Goal: Task Accomplishment & Management: Use online tool/utility

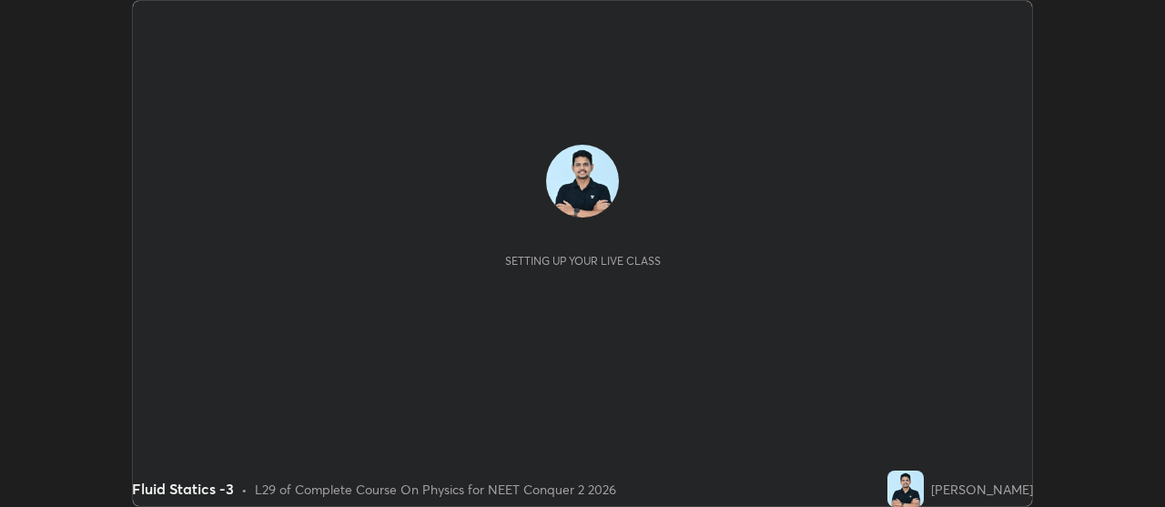
scroll to position [507, 1164]
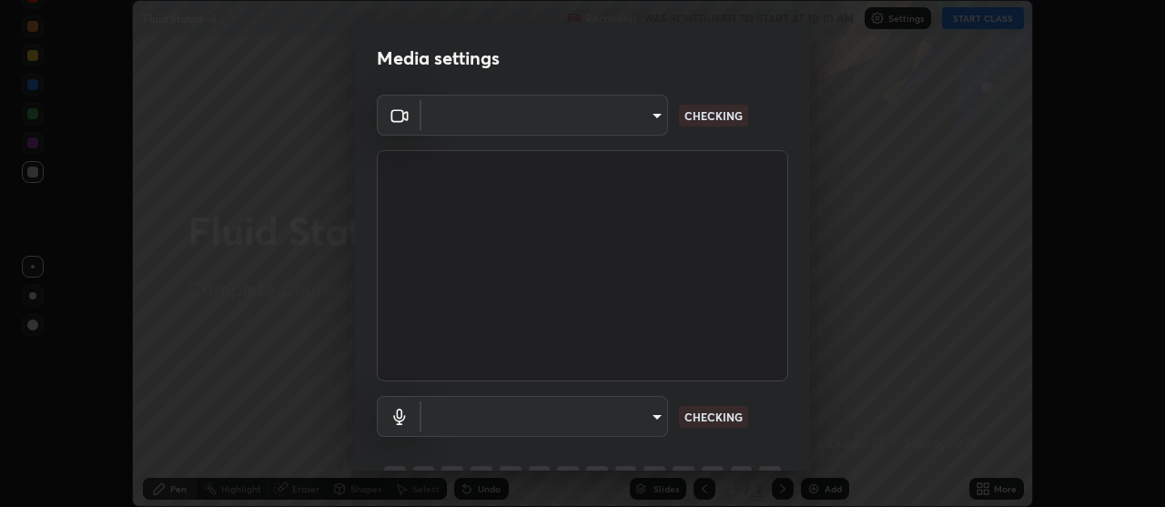
type input "b32c73f9f7383dfd5894755b812e900e91b535440668f828b547b286affdb2a7"
type input "communications"
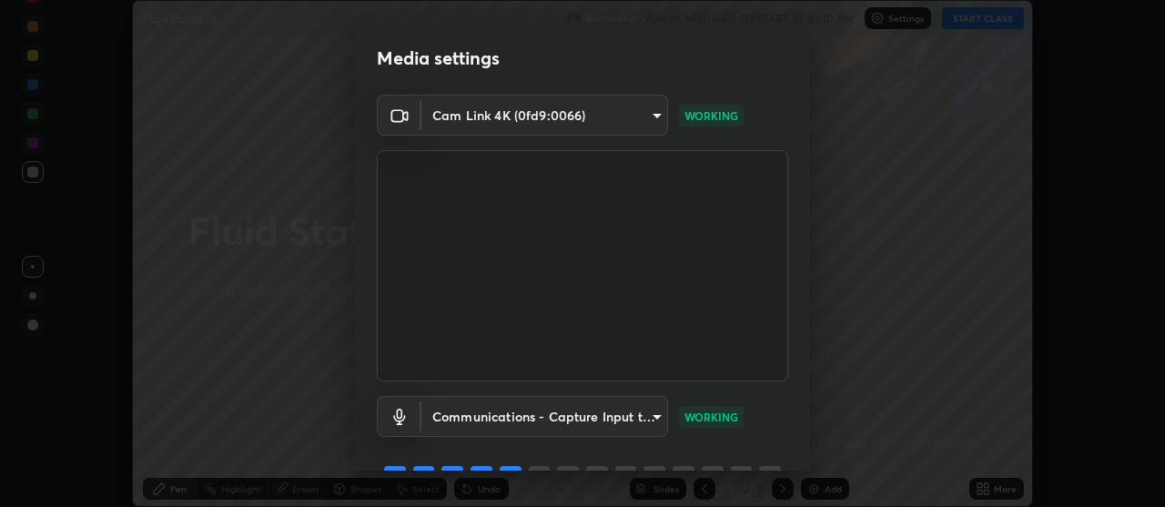
scroll to position [90, 0]
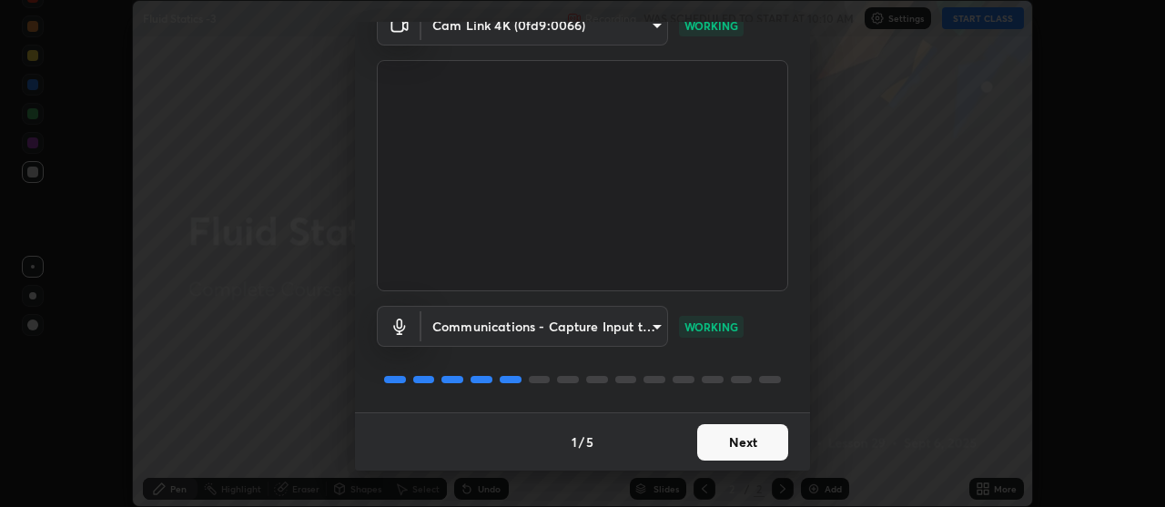
click at [762, 440] on button "Next" at bounding box center [742, 442] width 91 height 36
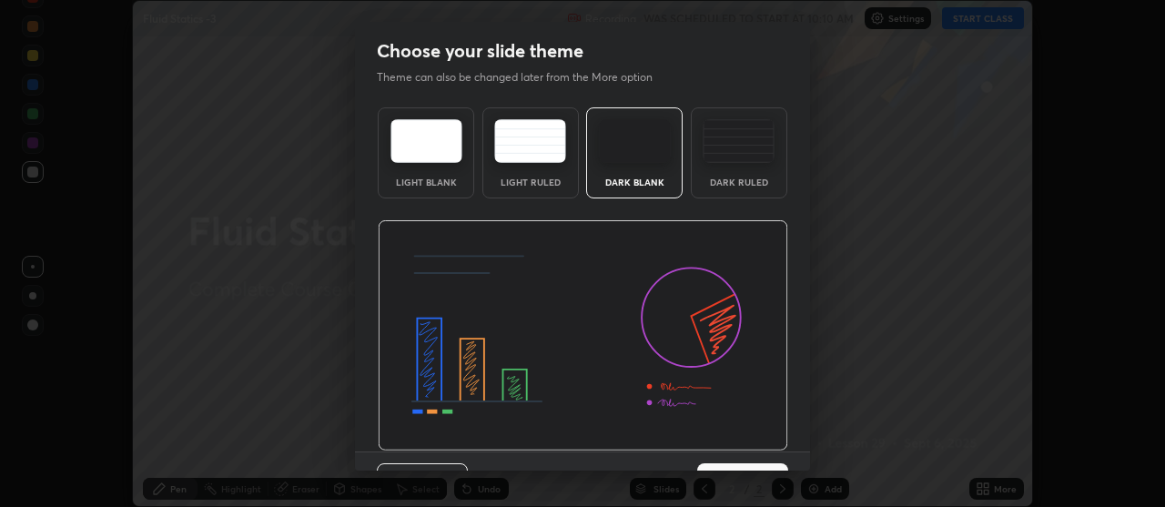
scroll to position [39, 0]
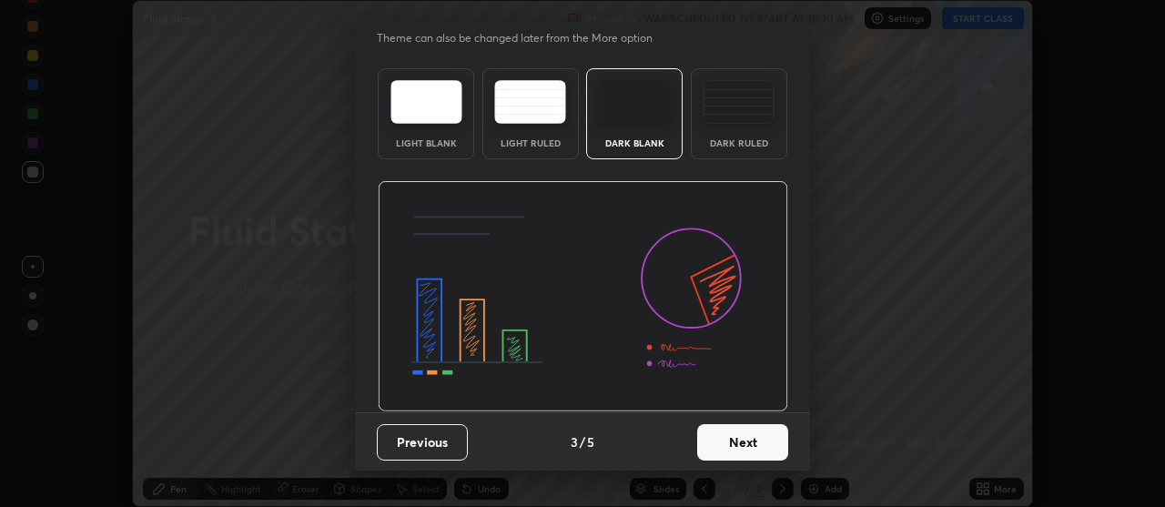
click at [753, 445] on button "Next" at bounding box center [742, 442] width 91 height 36
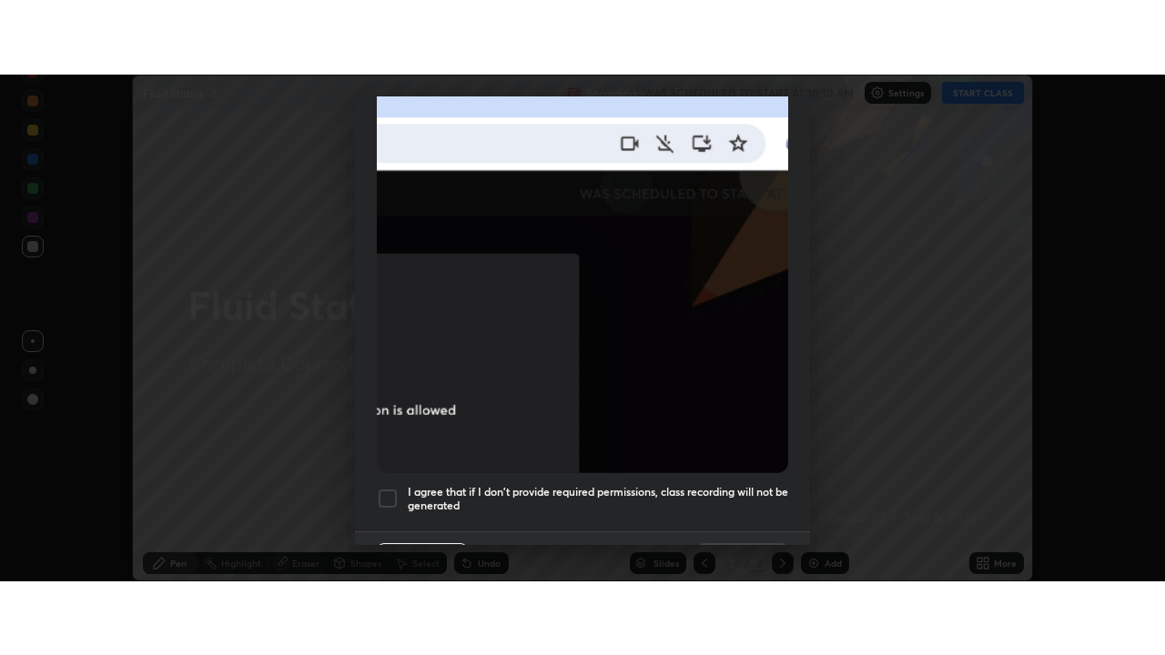
scroll to position [461, 0]
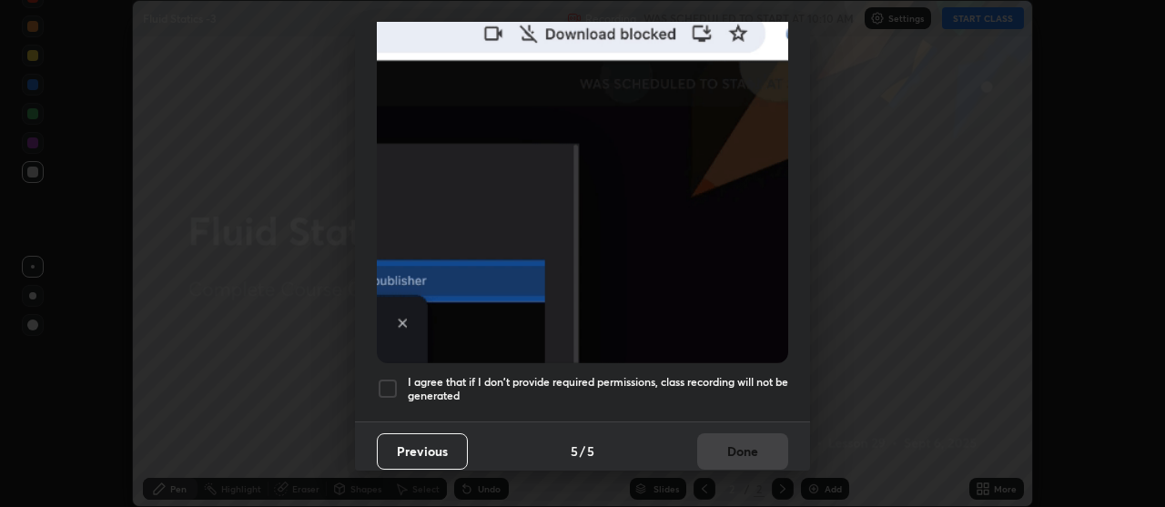
click at [392, 381] on div at bounding box center [388, 389] width 22 height 22
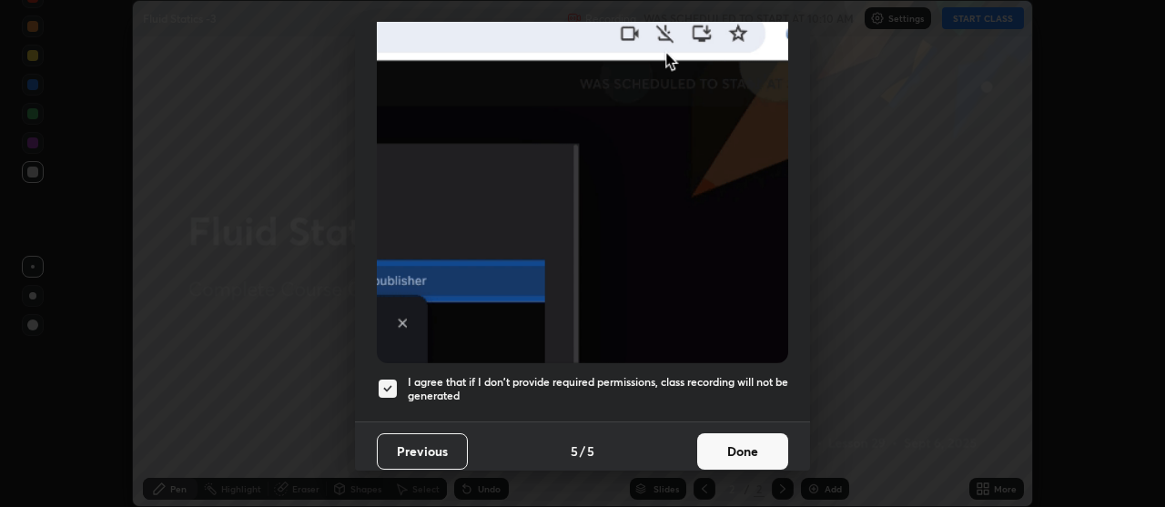
click at [748, 439] on button "Done" at bounding box center [742, 451] width 91 height 36
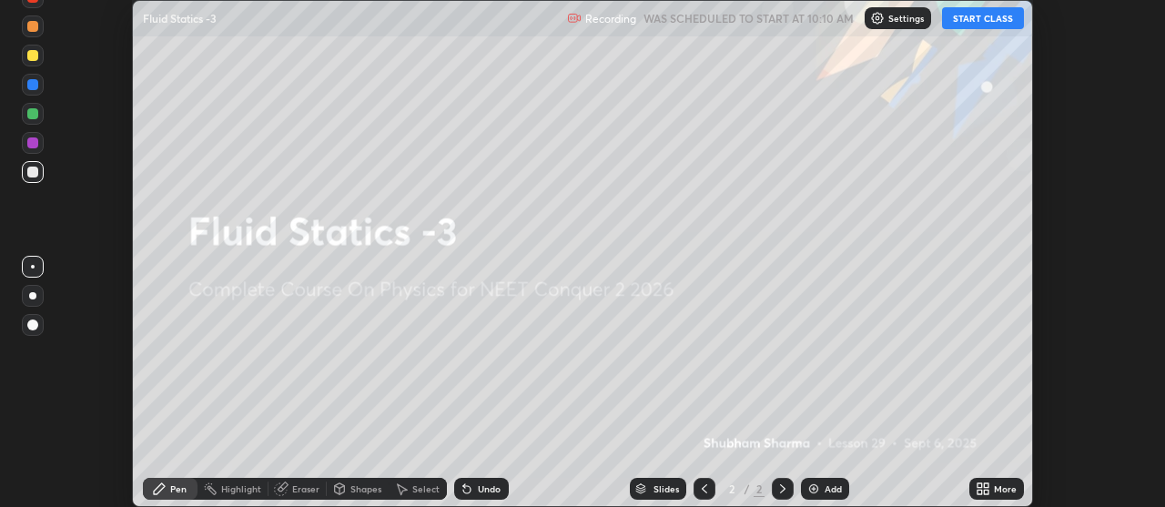
click at [969, 21] on button "START CLASS" at bounding box center [983, 18] width 82 height 22
click at [995, 484] on div "More" at bounding box center [1005, 488] width 23 height 9
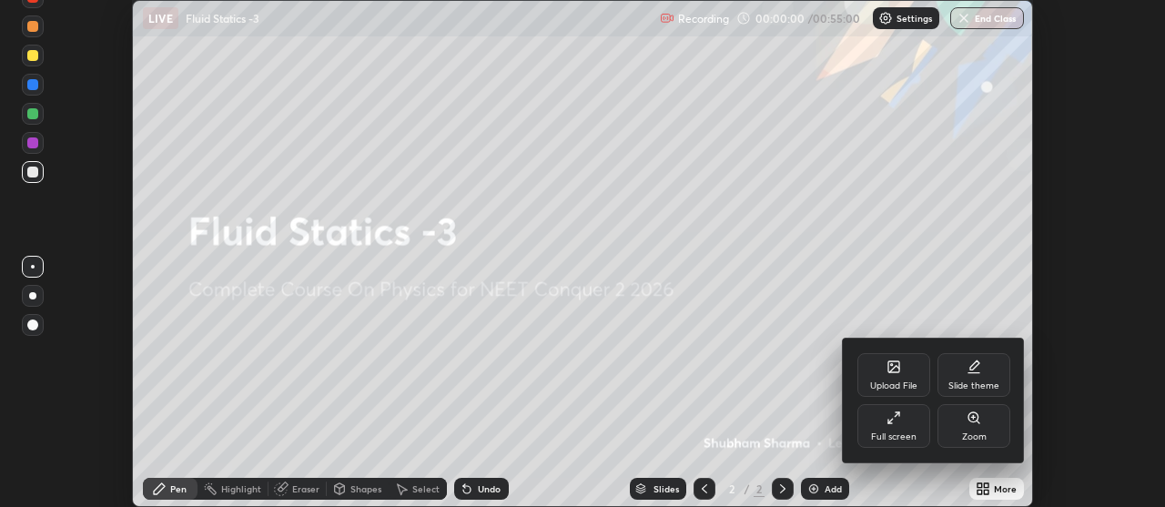
click at [882, 432] on div "Full screen" at bounding box center [894, 436] width 46 height 9
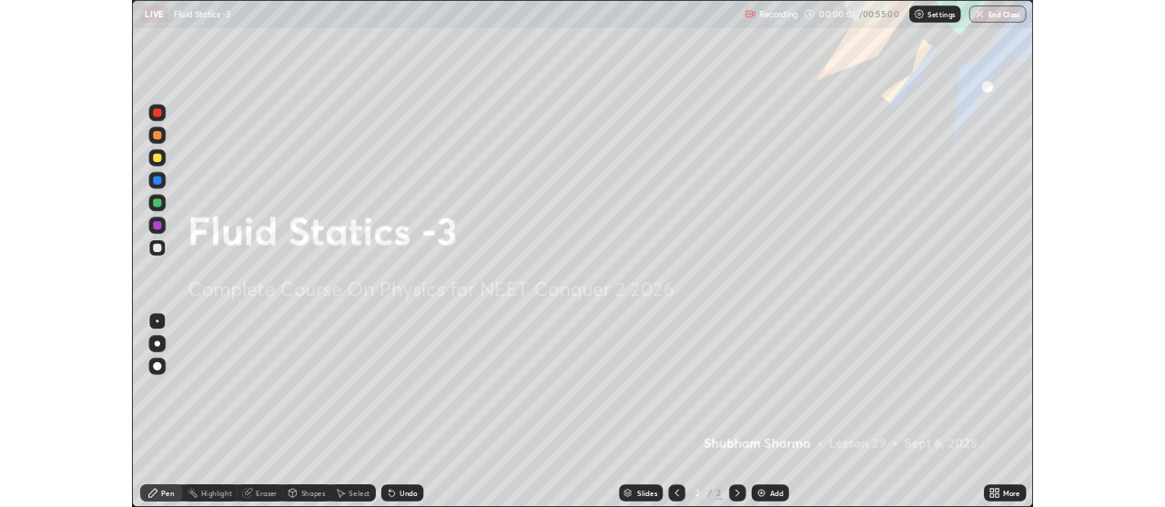
scroll to position [655, 1165]
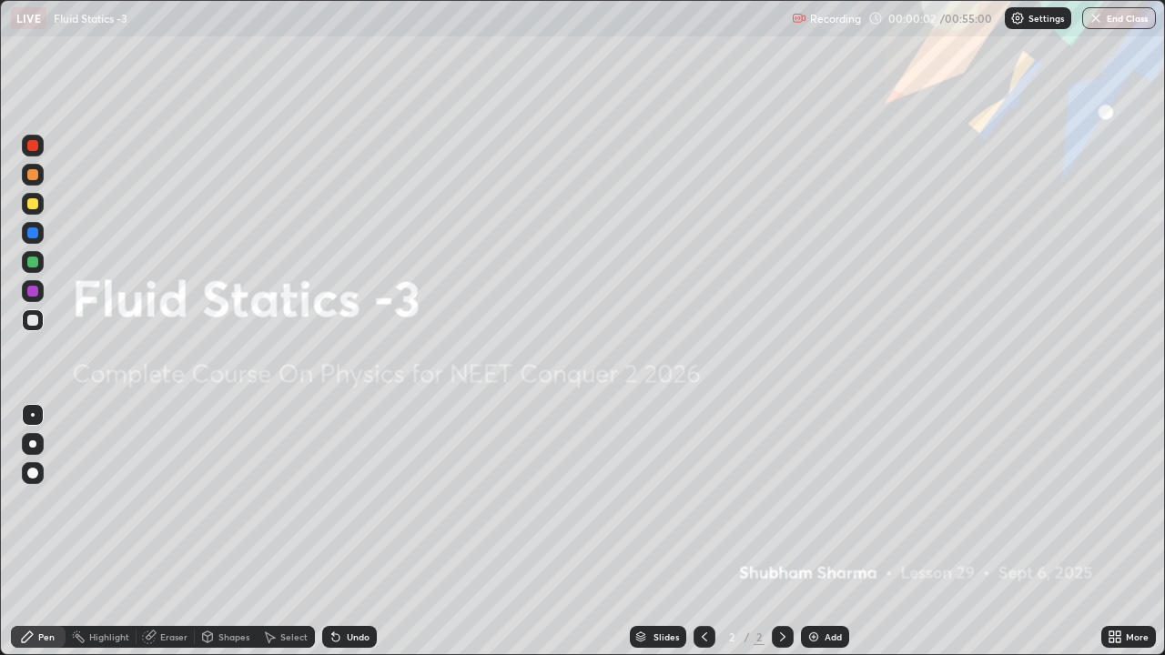
click at [826, 506] on div "Add" at bounding box center [825, 637] width 48 height 22
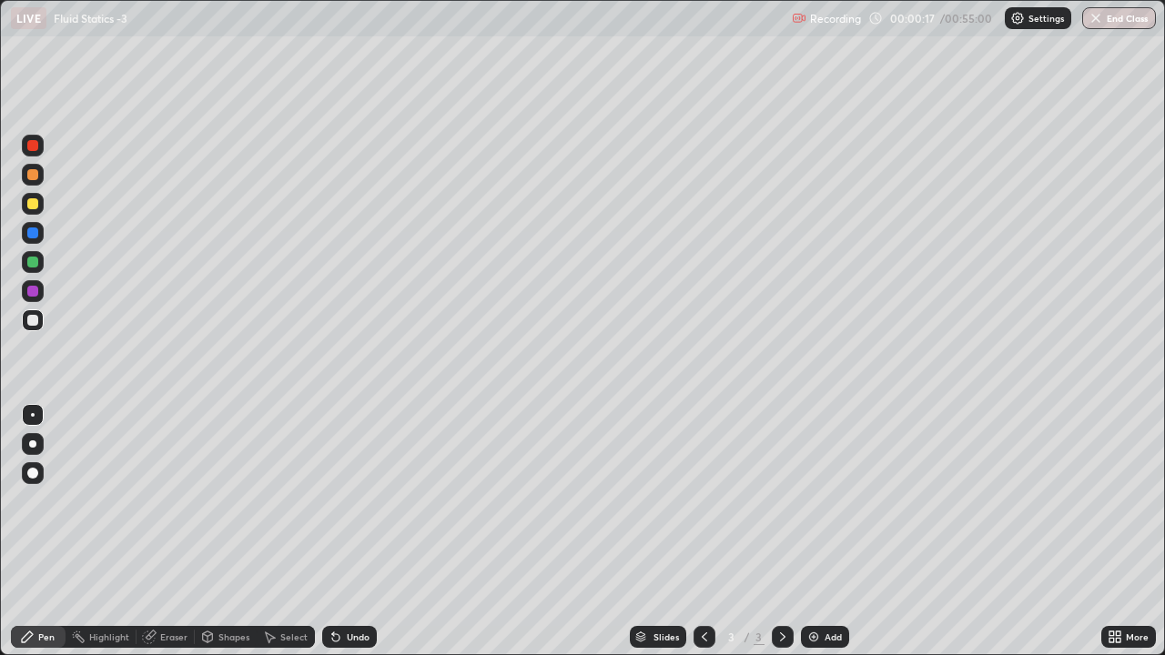
click at [33, 444] on div at bounding box center [32, 443] width 7 height 7
click at [340, 506] on div "Undo" at bounding box center [349, 637] width 55 height 22
click at [351, 506] on div "Undo" at bounding box center [349, 637] width 55 height 22
click at [156, 506] on icon at bounding box center [149, 637] width 15 height 15
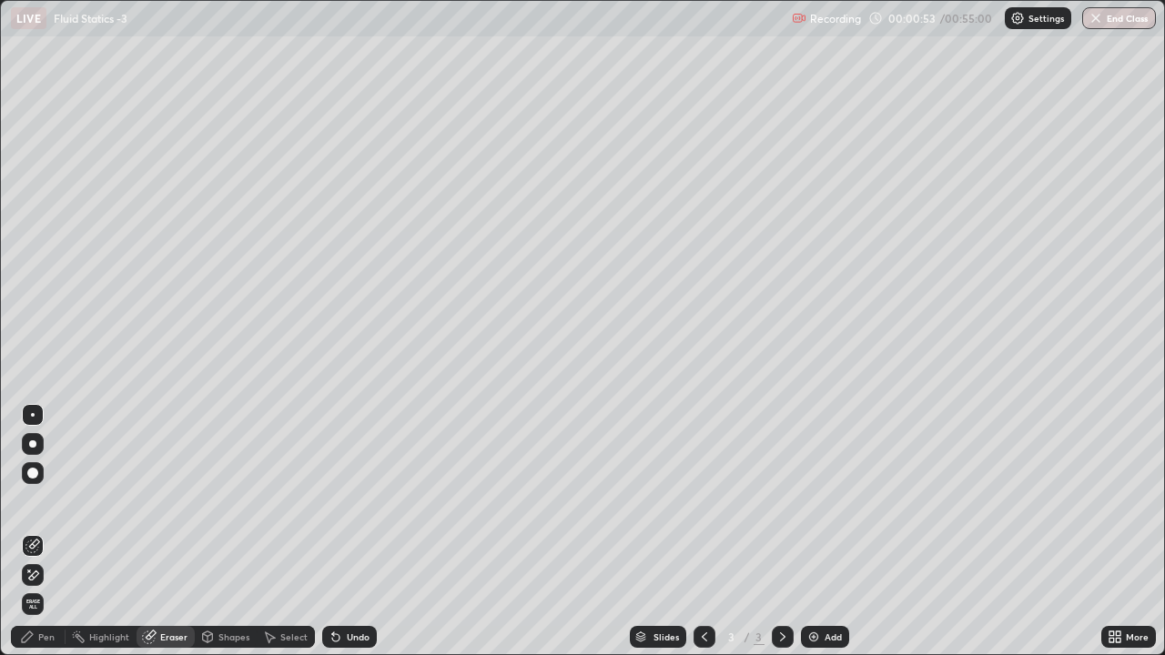
click at [43, 506] on div at bounding box center [33, 575] width 22 height 22
click at [46, 506] on div "Pen" at bounding box center [46, 637] width 16 height 9
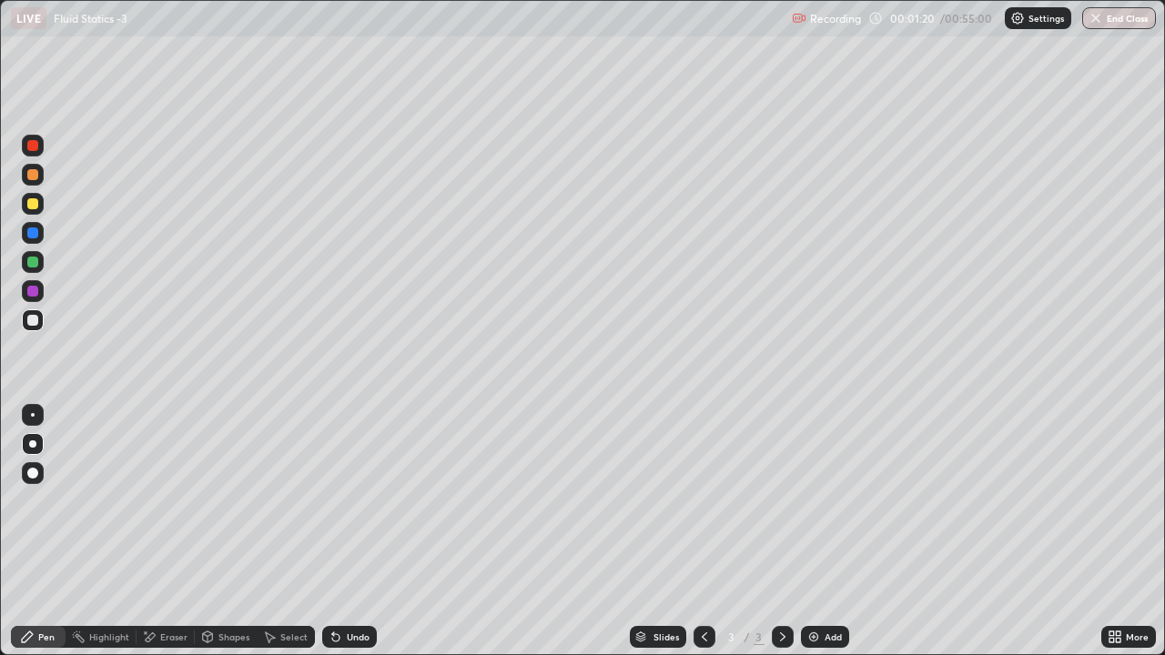
click at [217, 506] on div "Shapes" at bounding box center [226, 637] width 62 height 22
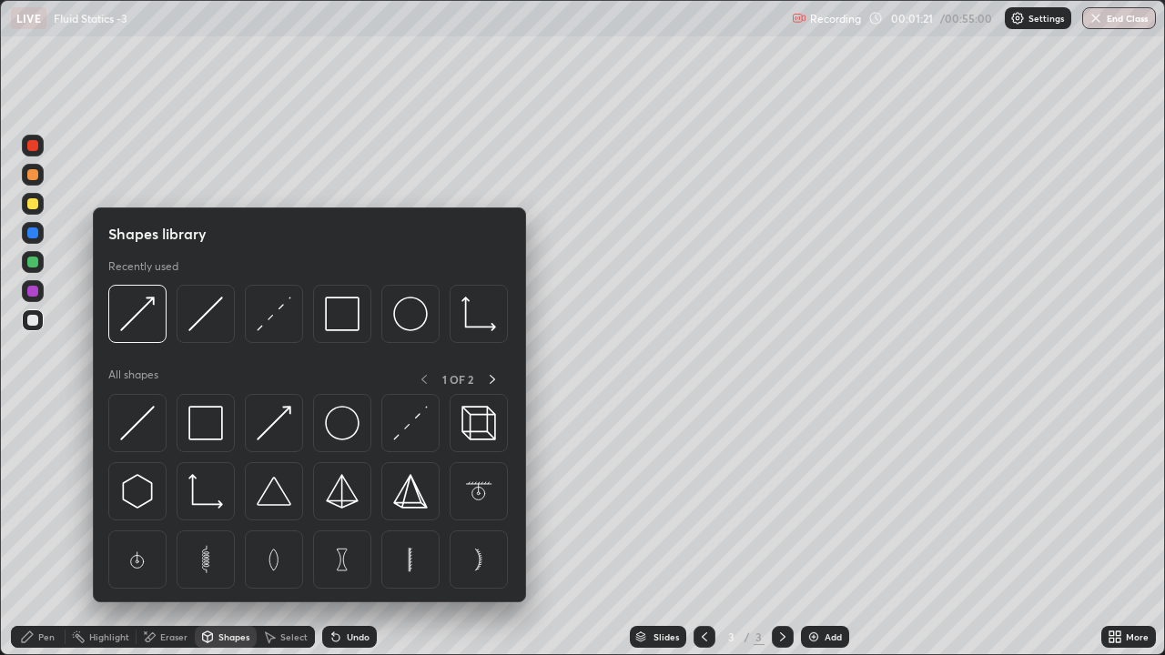
click at [199, 429] on img at bounding box center [205, 423] width 35 height 35
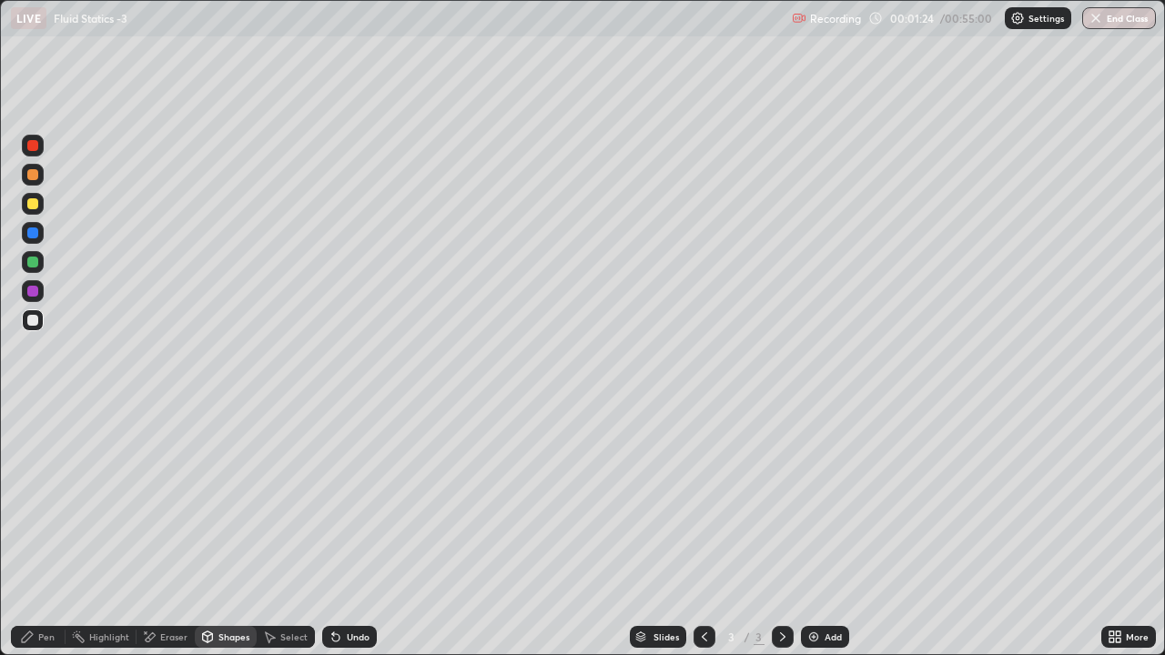
click at [35, 506] on div "Pen" at bounding box center [38, 637] width 55 height 22
click at [35, 207] on div at bounding box center [32, 203] width 11 height 11
click at [162, 506] on div "Eraser" at bounding box center [173, 637] width 27 height 9
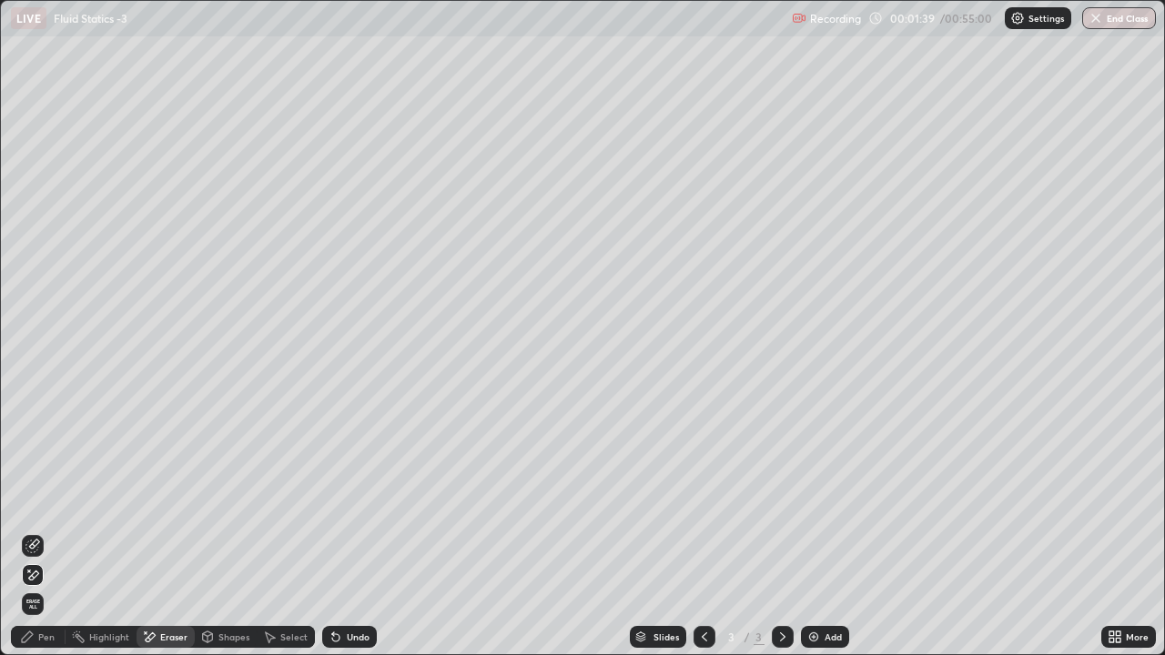
click at [32, 506] on icon at bounding box center [34, 544] width 10 height 9
click at [35, 506] on div "Pen" at bounding box center [38, 637] width 55 height 22
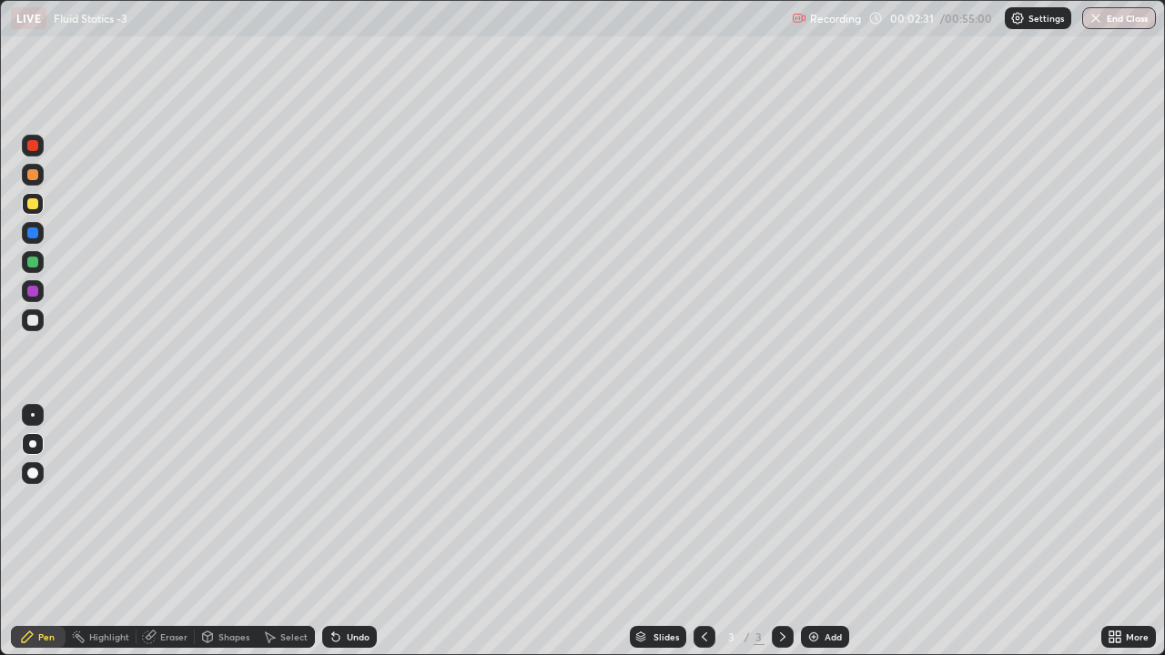
click at [343, 506] on div "Undo" at bounding box center [349, 637] width 55 height 22
click at [32, 320] on div at bounding box center [32, 320] width 11 height 11
click at [30, 206] on div at bounding box center [32, 203] width 11 height 11
click at [37, 318] on div at bounding box center [32, 320] width 11 height 11
click at [30, 206] on div at bounding box center [32, 203] width 11 height 11
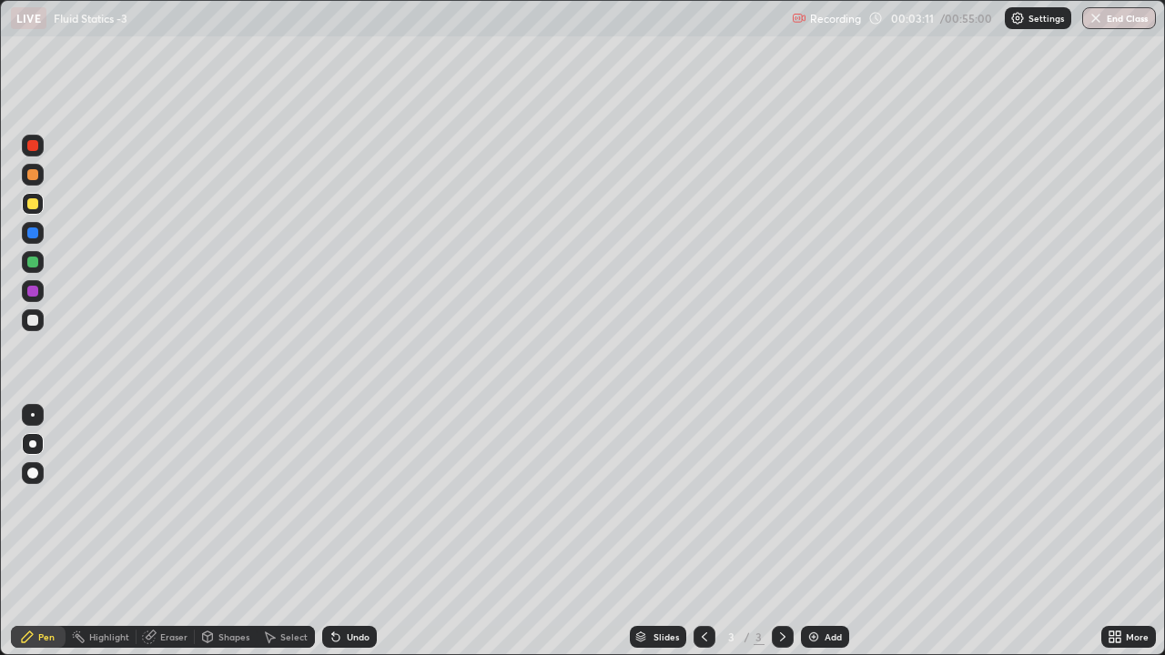
click at [33, 313] on div at bounding box center [33, 320] width 22 height 22
click at [348, 506] on div "Undo" at bounding box center [349, 637] width 55 height 22
click at [349, 506] on div "Undo" at bounding box center [349, 637] width 55 height 22
click at [352, 506] on div "Undo" at bounding box center [358, 637] width 23 height 9
click at [352, 506] on div "Undo" at bounding box center [349, 637] width 55 height 22
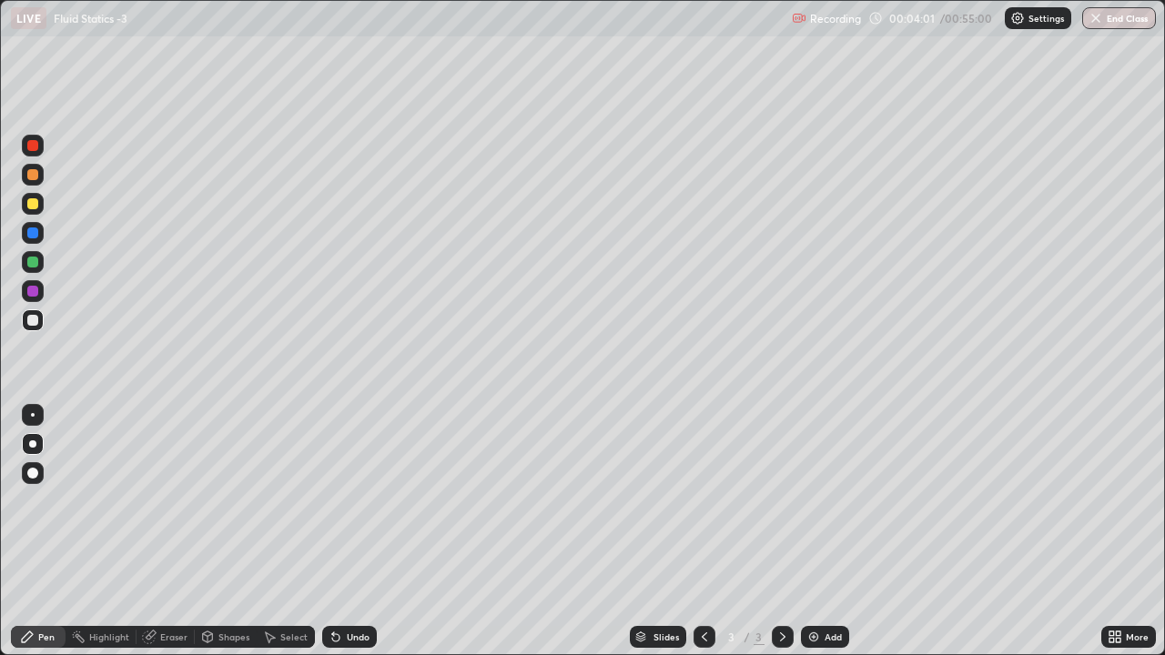
click at [164, 506] on div "Eraser" at bounding box center [173, 637] width 27 height 9
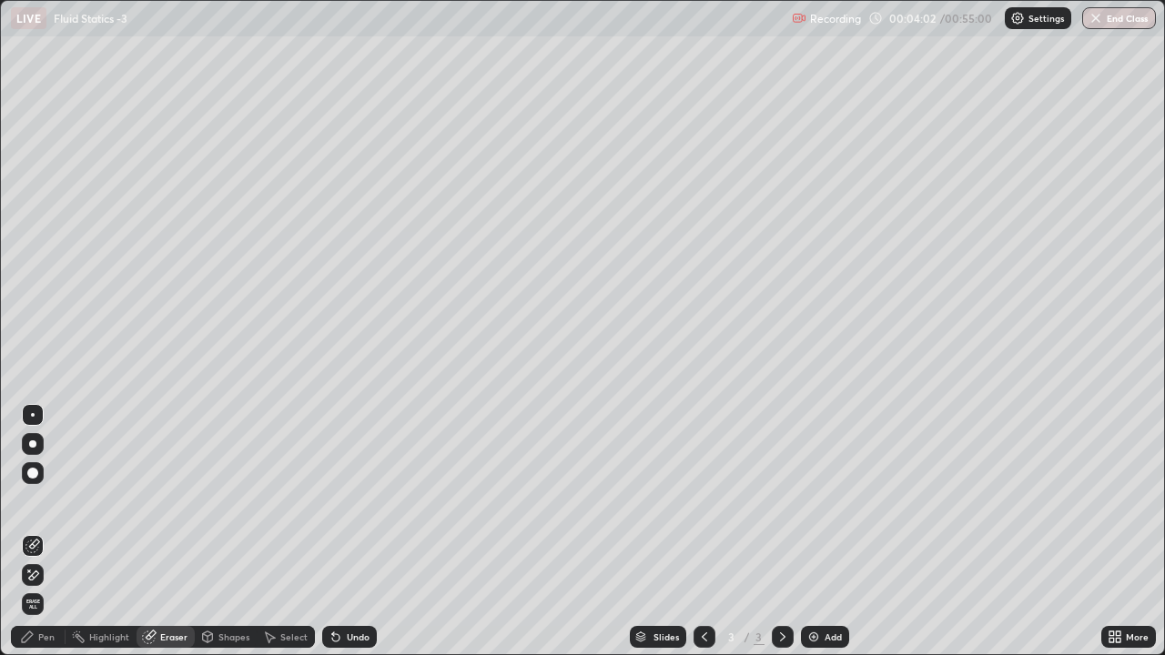
click at [29, 506] on icon at bounding box center [29, 571] width 2 height 2
click at [34, 506] on icon at bounding box center [27, 637] width 15 height 15
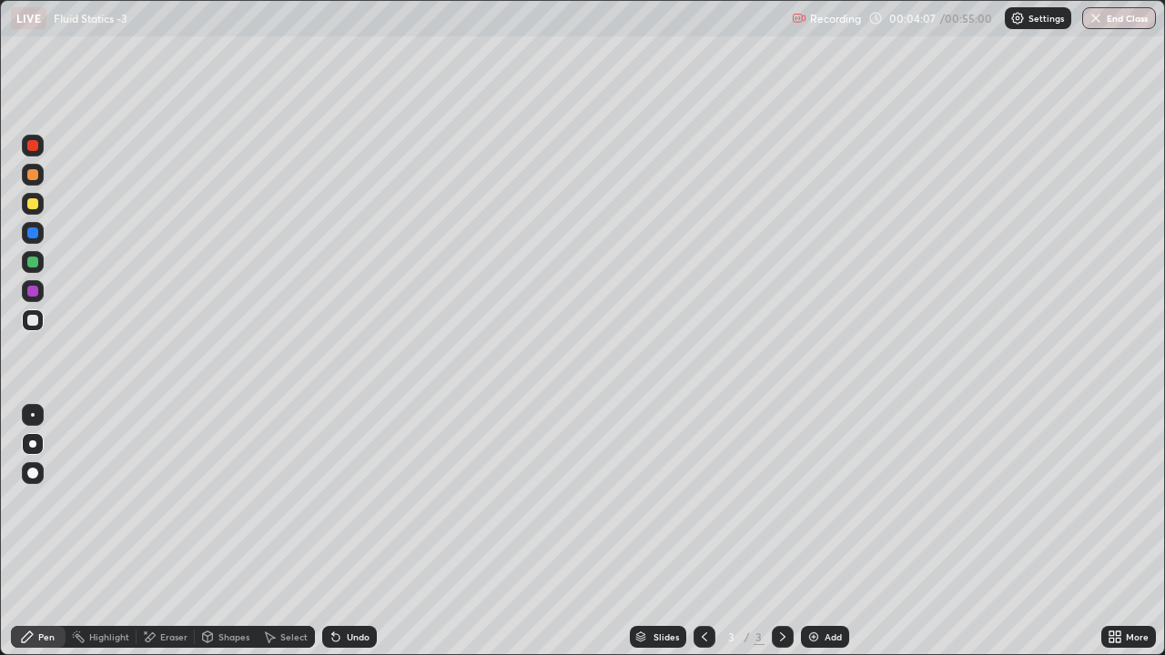
click at [33, 205] on div at bounding box center [32, 203] width 11 height 11
click at [160, 506] on div "Eraser" at bounding box center [173, 637] width 27 height 9
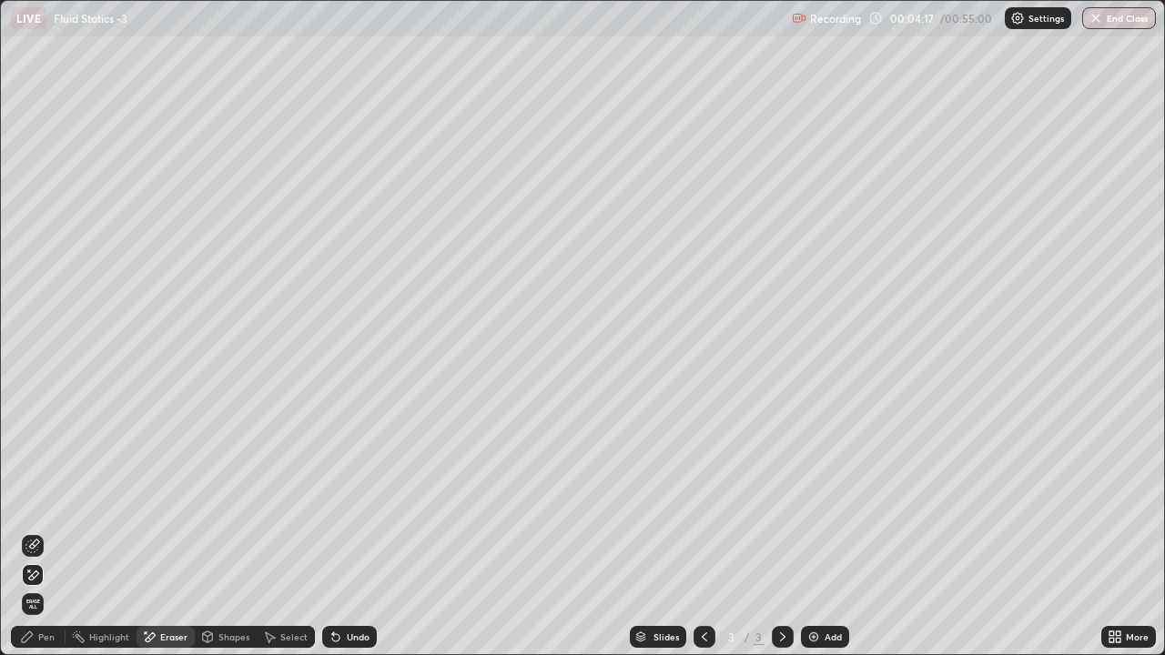
click at [33, 506] on icon at bounding box center [34, 544] width 10 height 9
click at [39, 506] on div "Pen" at bounding box center [46, 637] width 16 height 9
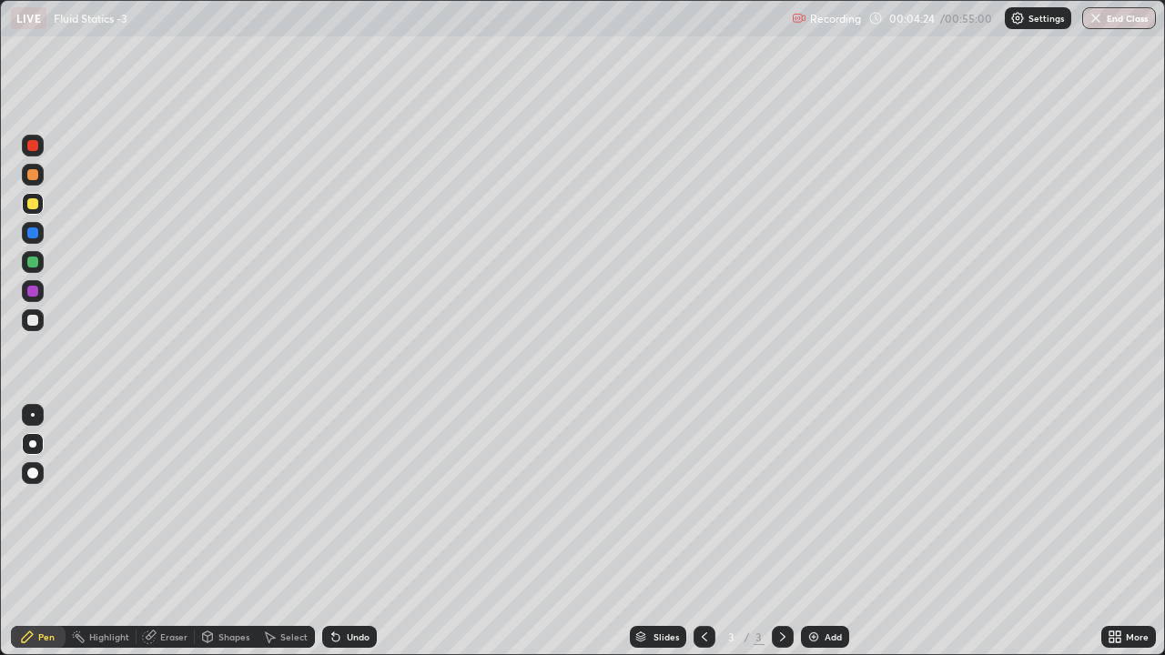
click at [33, 260] on div at bounding box center [32, 262] width 11 height 11
click at [42, 326] on div at bounding box center [33, 320] width 22 height 22
click at [345, 506] on div "Undo" at bounding box center [349, 637] width 55 height 22
click at [151, 506] on icon at bounding box center [151, 635] width 10 height 9
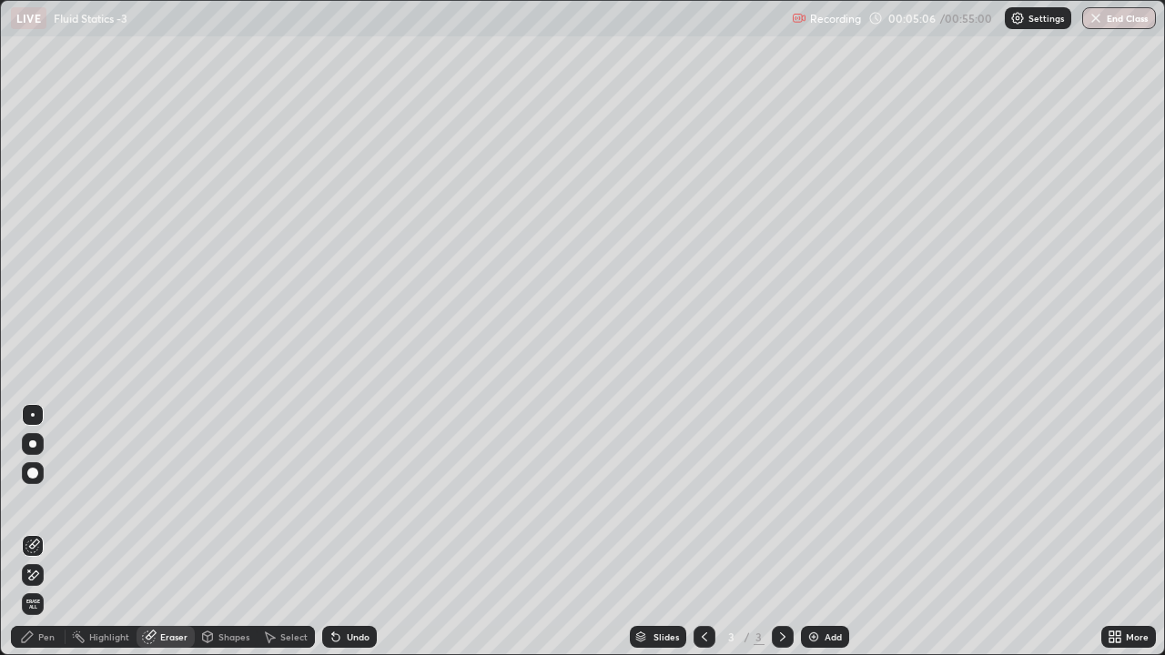
click at [176, 506] on div "Eraser" at bounding box center [173, 637] width 27 height 9
click at [33, 506] on icon at bounding box center [27, 637] width 15 height 15
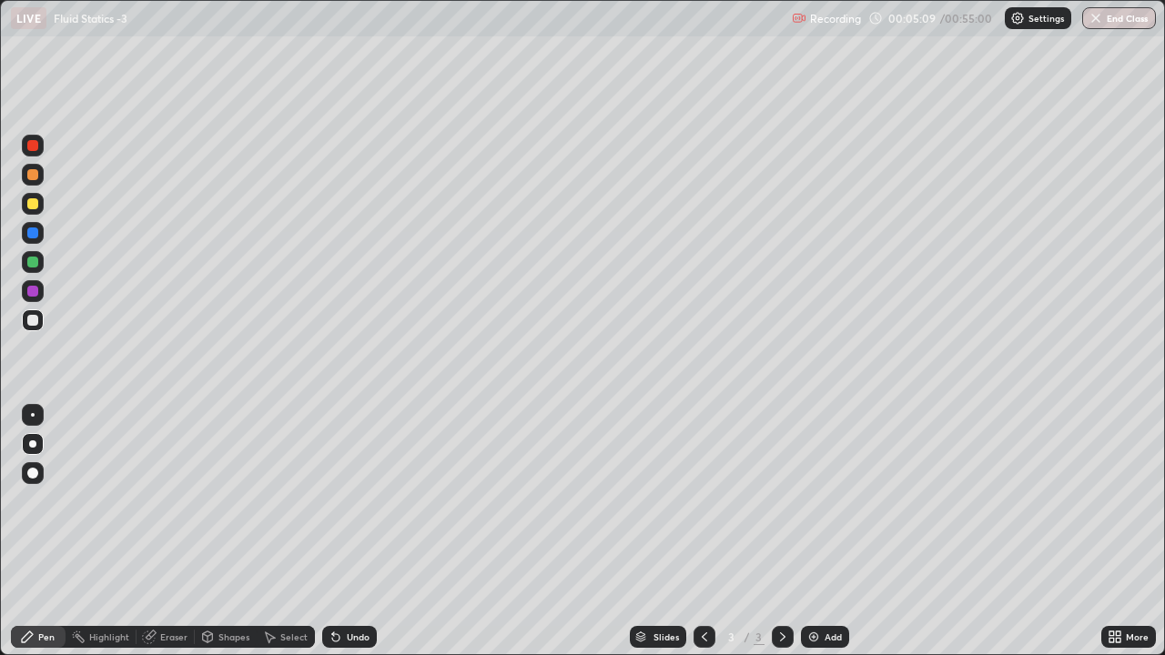
click at [35, 205] on div at bounding box center [32, 203] width 11 height 11
click at [33, 317] on div at bounding box center [32, 320] width 11 height 11
click at [332, 506] on icon at bounding box center [333, 634] width 2 height 2
click at [347, 506] on div "Undo" at bounding box center [358, 637] width 23 height 9
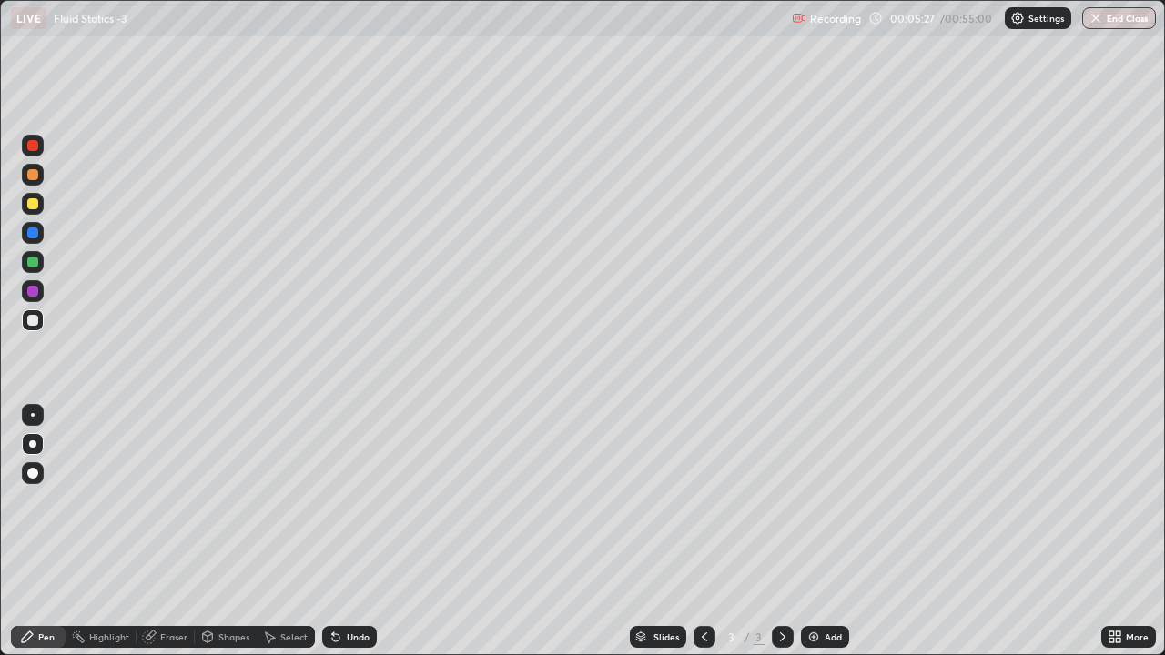
click at [357, 506] on div "Undo" at bounding box center [349, 637] width 55 height 22
click at [364, 506] on div "Undo" at bounding box center [349, 637] width 55 height 22
click at [357, 506] on div "Undo" at bounding box center [358, 637] width 23 height 9
click at [355, 506] on div "Undo" at bounding box center [358, 637] width 23 height 9
click at [346, 506] on div "Undo" at bounding box center [349, 637] width 55 height 22
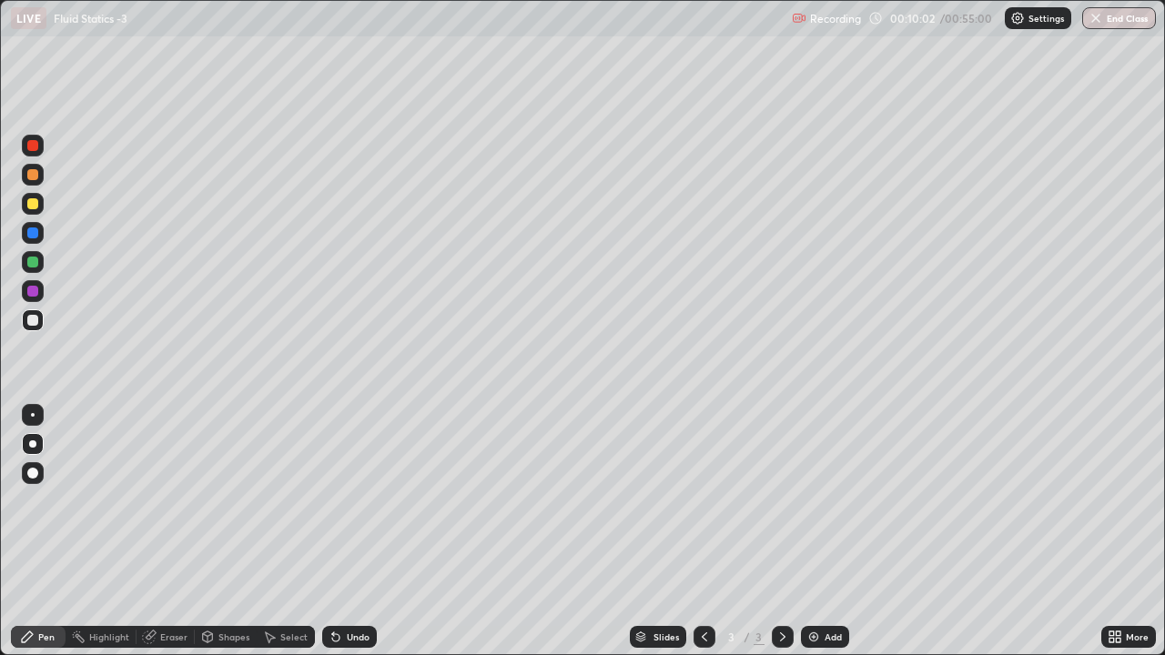
click at [349, 506] on div "Undo" at bounding box center [349, 637] width 55 height 22
click at [356, 506] on div "Undo" at bounding box center [358, 637] width 23 height 9
click at [343, 506] on div "Undo" at bounding box center [349, 637] width 55 height 22
click at [332, 506] on icon at bounding box center [333, 634] width 2 height 2
click at [355, 506] on div "Undo" at bounding box center [358, 637] width 23 height 9
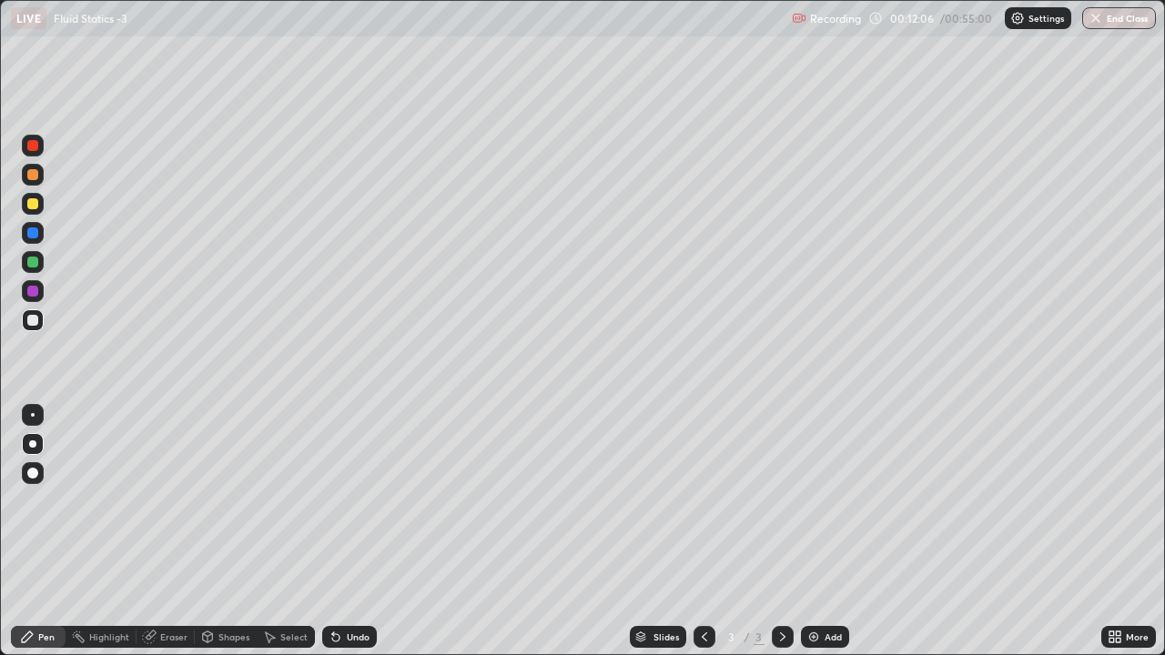
click at [333, 506] on icon at bounding box center [335, 637] width 7 height 7
click at [347, 506] on div "Undo" at bounding box center [358, 637] width 23 height 9
click at [817, 506] on div "Add" at bounding box center [825, 637] width 48 height 22
click at [348, 506] on div "Undo" at bounding box center [349, 637] width 55 height 22
click at [350, 506] on div "Undo" at bounding box center [349, 637] width 55 height 22
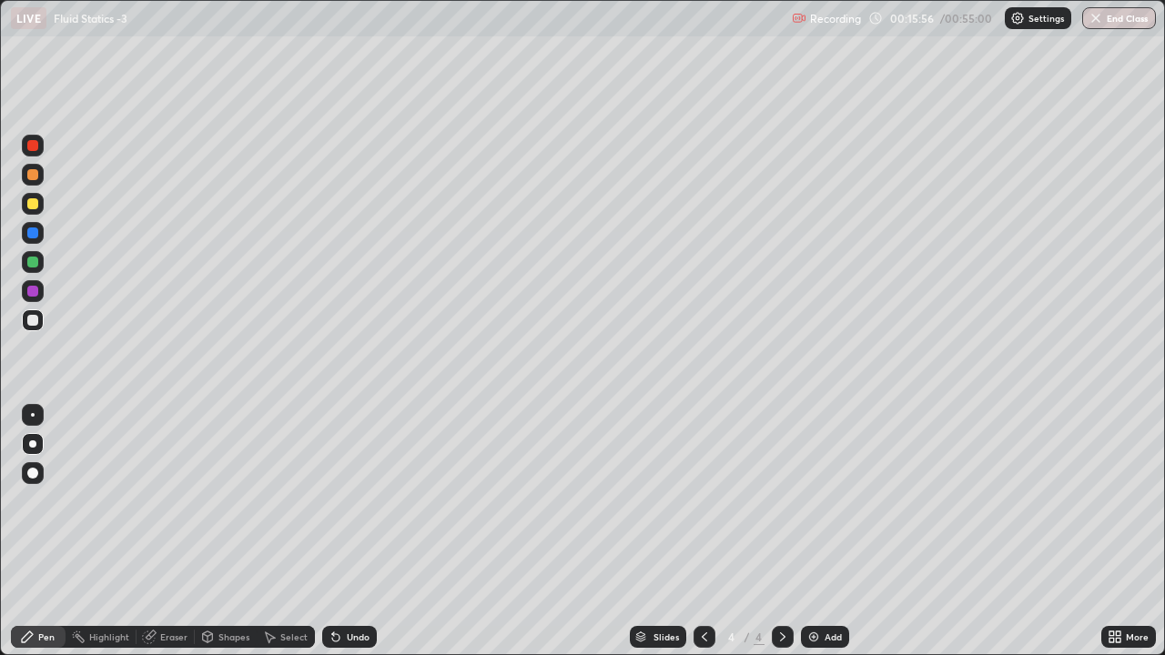
click at [349, 506] on div "Undo" at bounding box center [358, 637] width 23 height 9
click at [351, 506] on div "Undo" at bounding box center [358, 637] width 23 height 9
click at [348, 506] on div "Undo" at bounding box center [358, 637] width 23 height 9
click at [710, 506] on div at bounding box center [705, 637] width 22 height 22
click at [779, 506] on icon at bounding box center [782, 637] width 15 height 15
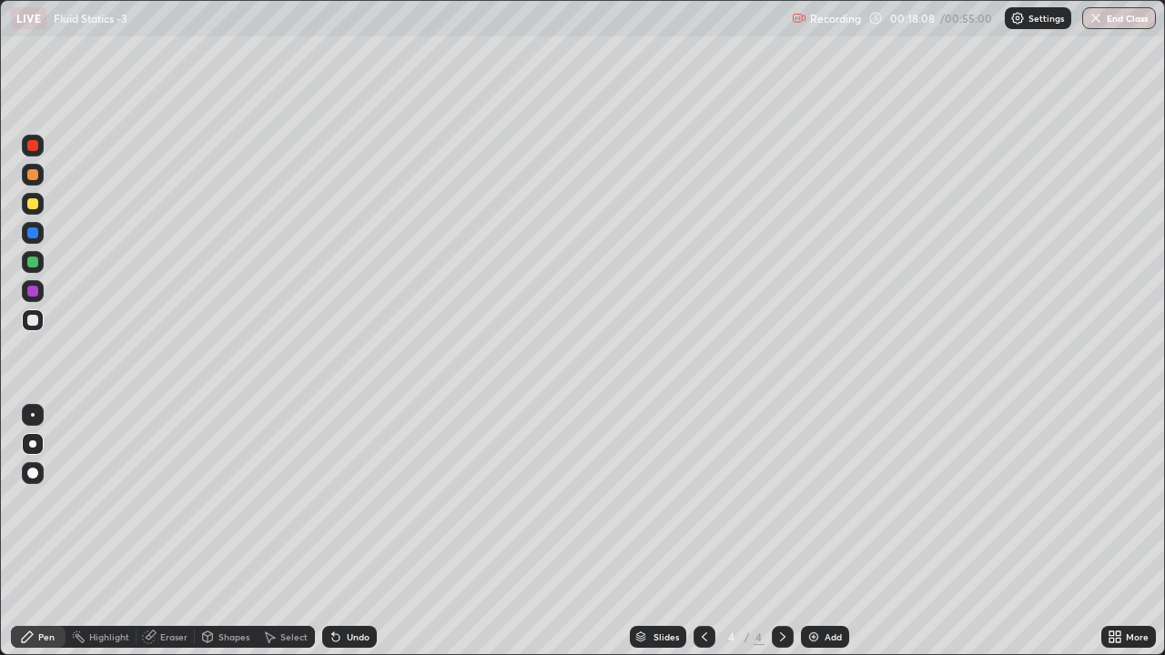
click at [822, 506] on div "Add" at bounding box center [825, 637] width 48 height 22
click at [37, 205] on div at bounding box center [32, 203] width 11 height 11
click at [168, 506] on div "Eraser" at bounding box center [173, 637] width 27 height 9
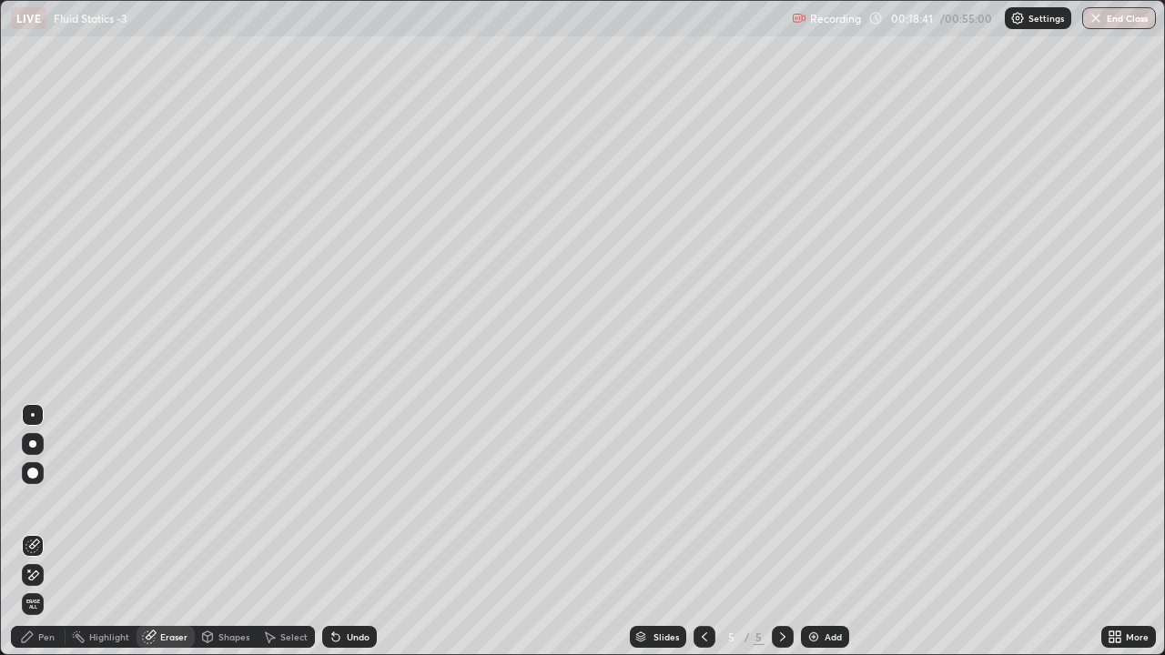
click at [51, 506] on div "Pen" at bounding box center [38, 637] width 55 height 22
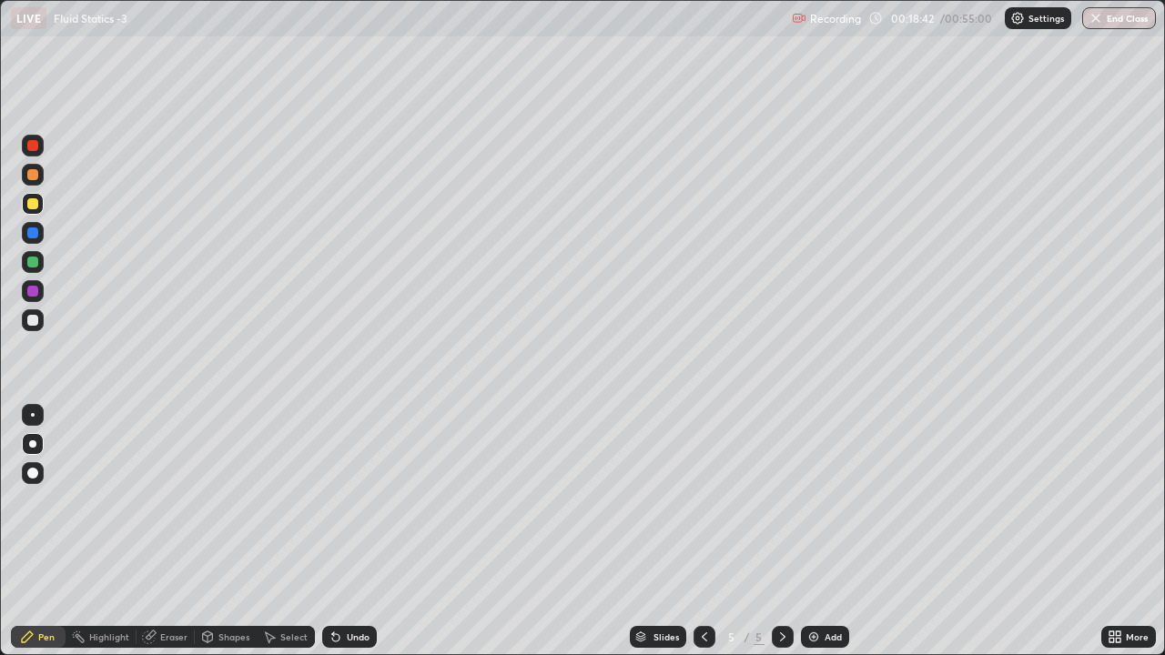
click at [30, 236] on div at bounding box center [32, 233] width 11 height 11
click at [35, 174] on div at bounding box center [32, 174] width 11 height 11
click at [40, 506] on div "Pen" at bounding box center [46, 637] width 16 height 9
click at [35, 320] on div at bounding box center [32, 320] width 11 height 11
click at [166, 506] on div "Eraser" at bounding box center [173, 637] width 27 height 9
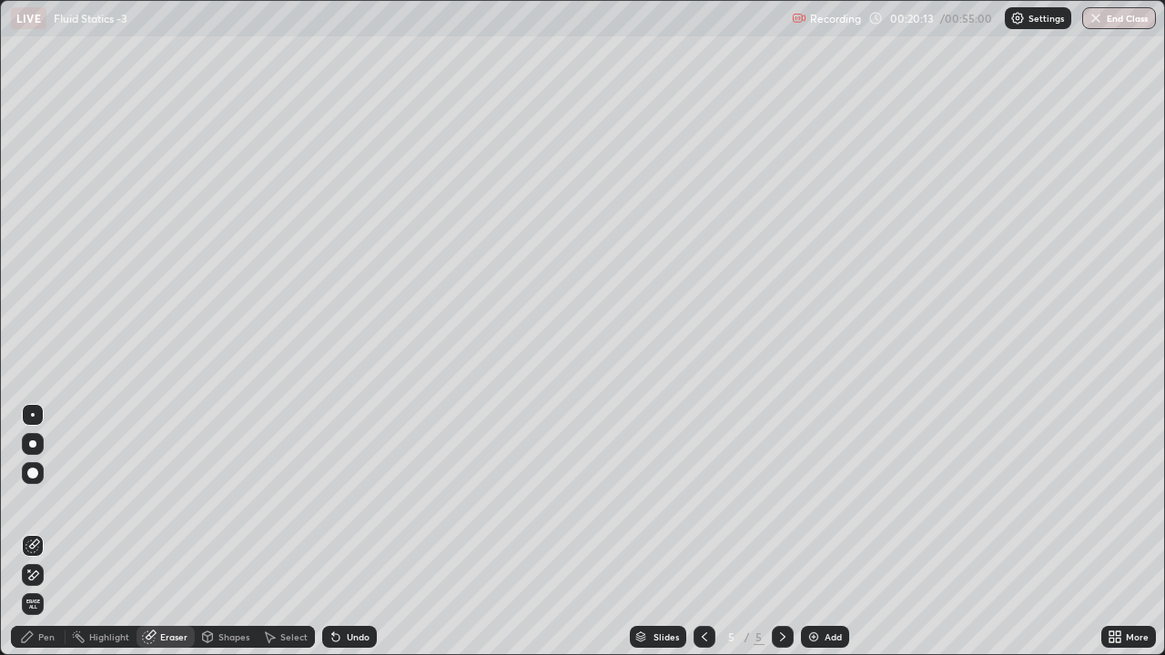
click at [40, 506] on div "Pen" at bounding box center [38, 637] width 55 height 36
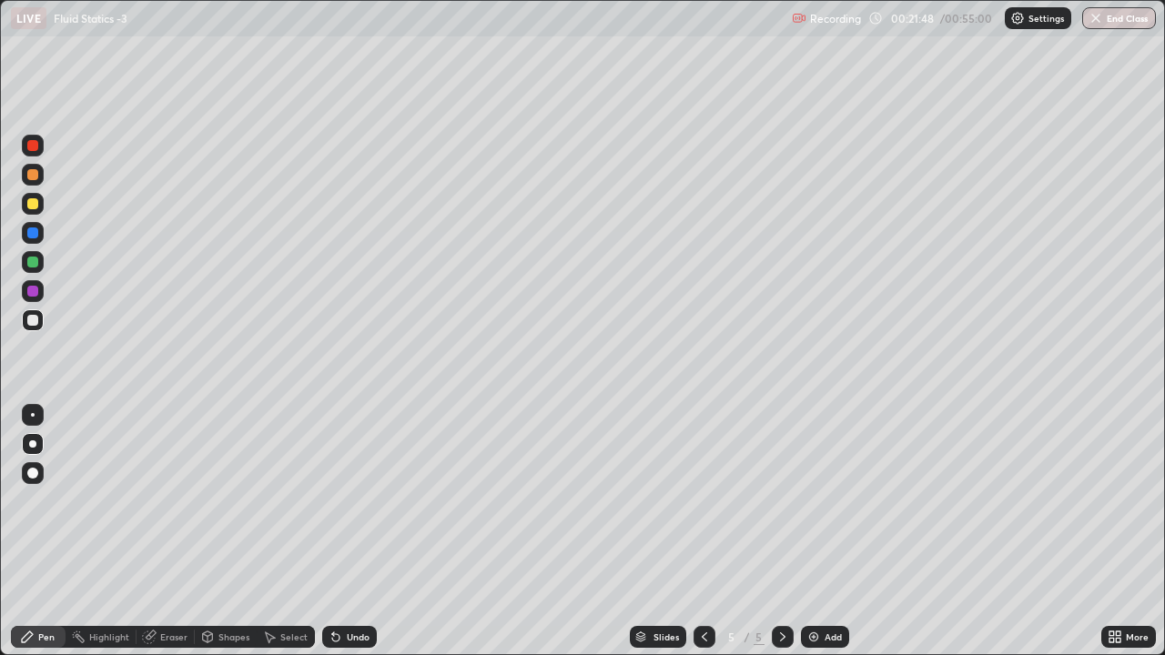
click at [343, 506] on div "Undo" at bounding box center [349, 637] width 55 height 22
click at [33, 260] on div at bounding box center [32, 262] width 11 height 11
click at [34, 205] on div at bounding box center [32, 203] width 11 height 11
click at [30, 319] on div at bounding box center [32, 320] width 11 height 11
click at [825, 506] on div "Add" at bounding box center [833, 637] width 17 height 9
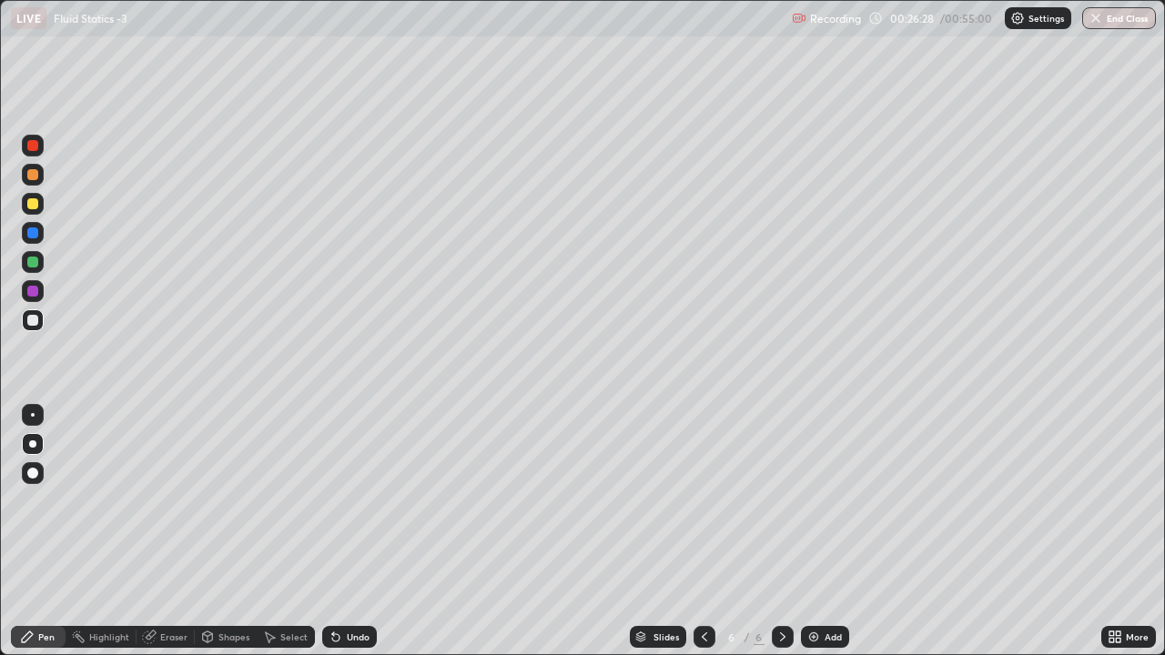
click at [347, 506] on div "Undo" at bounding box center [358, 637] width 23 height 9
click at [284, 506] on div "Select" at bounding box center [293, 637] width 27 height 9
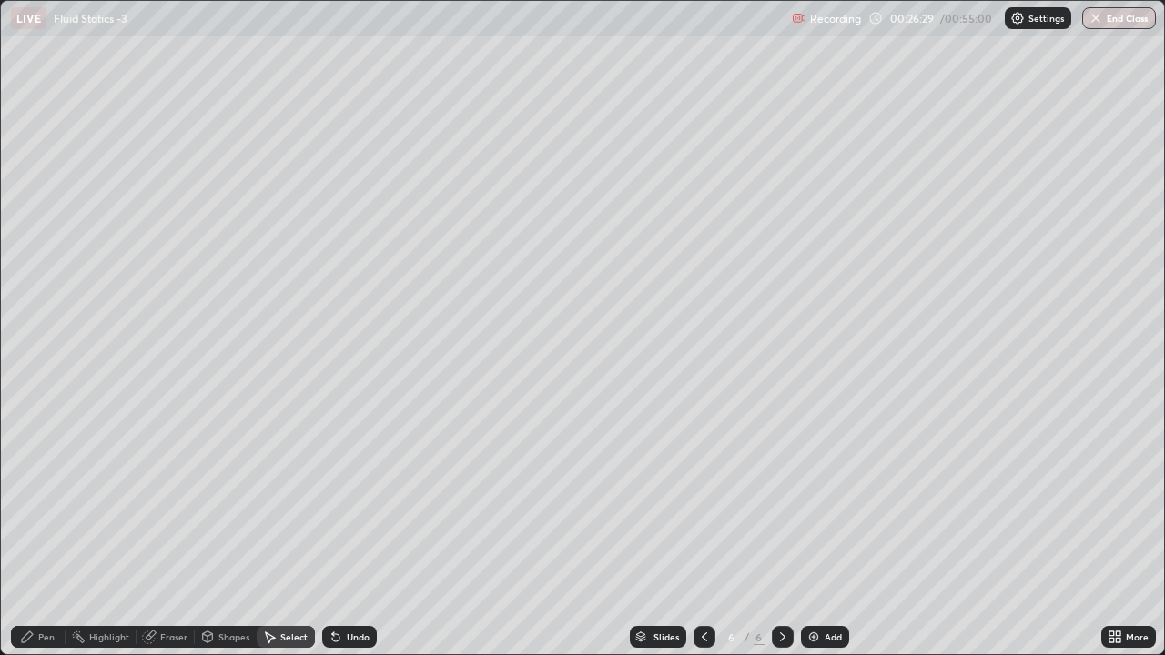
click at [225, 506] on div "Shapes" at bounding box center [233, 637] width 31 height 9
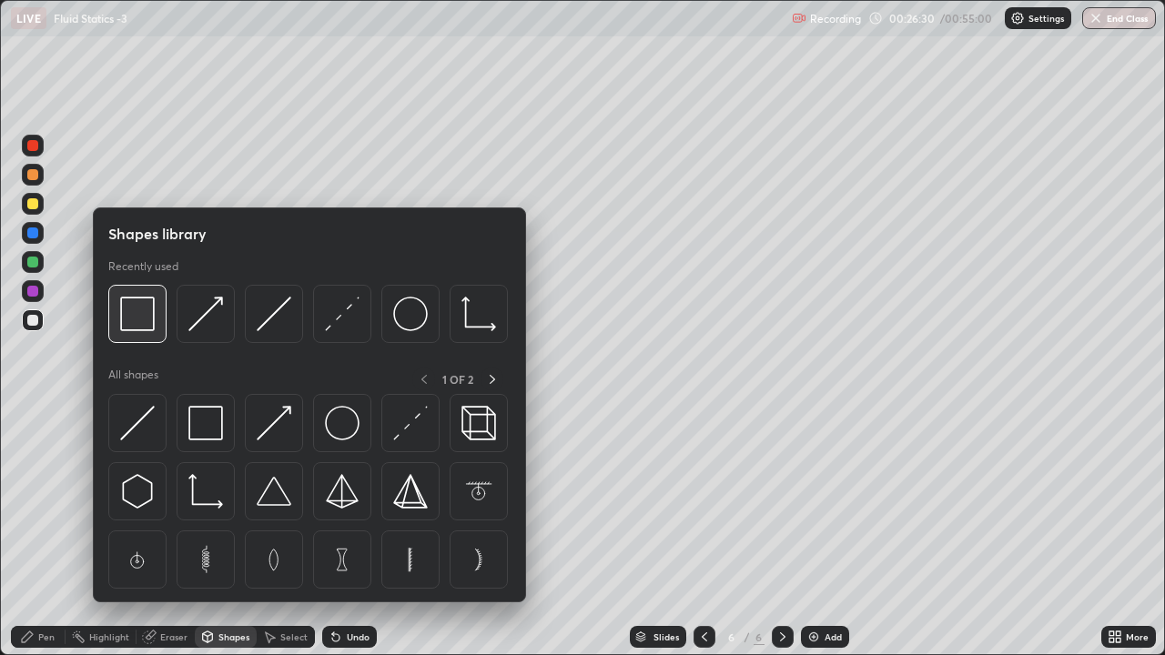
click at [143, 326] on img at bounding box center [137, 314] width 35 height 35
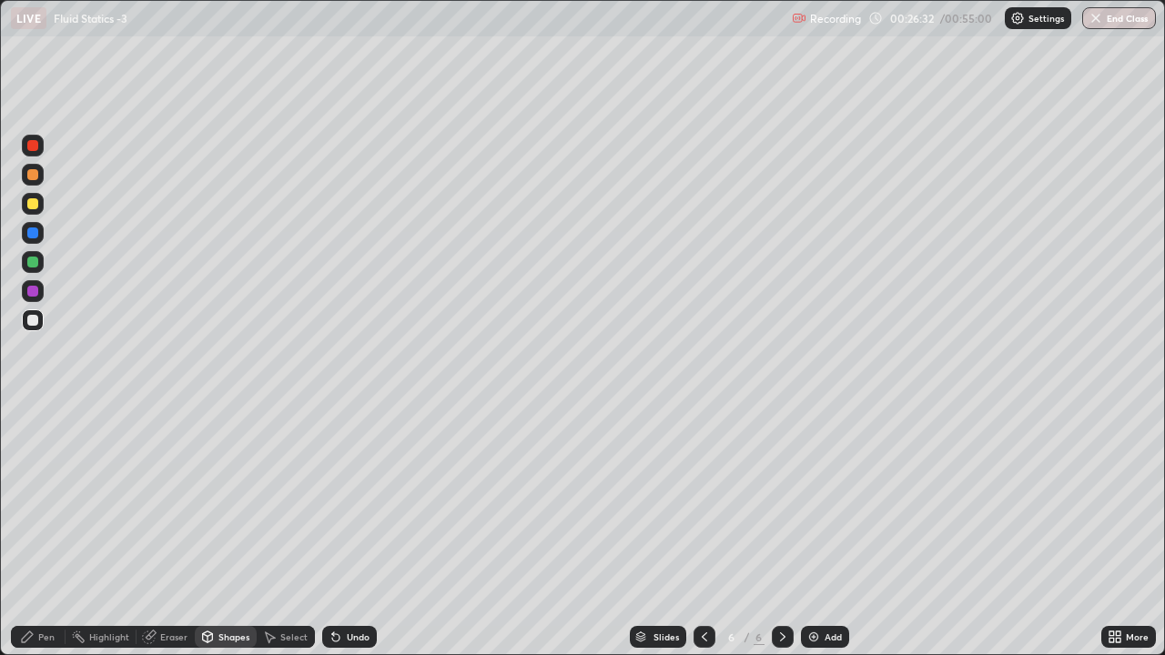
click at [233, 506] on div "Shapes" at bounding box center [233, 637] width 31 height 9
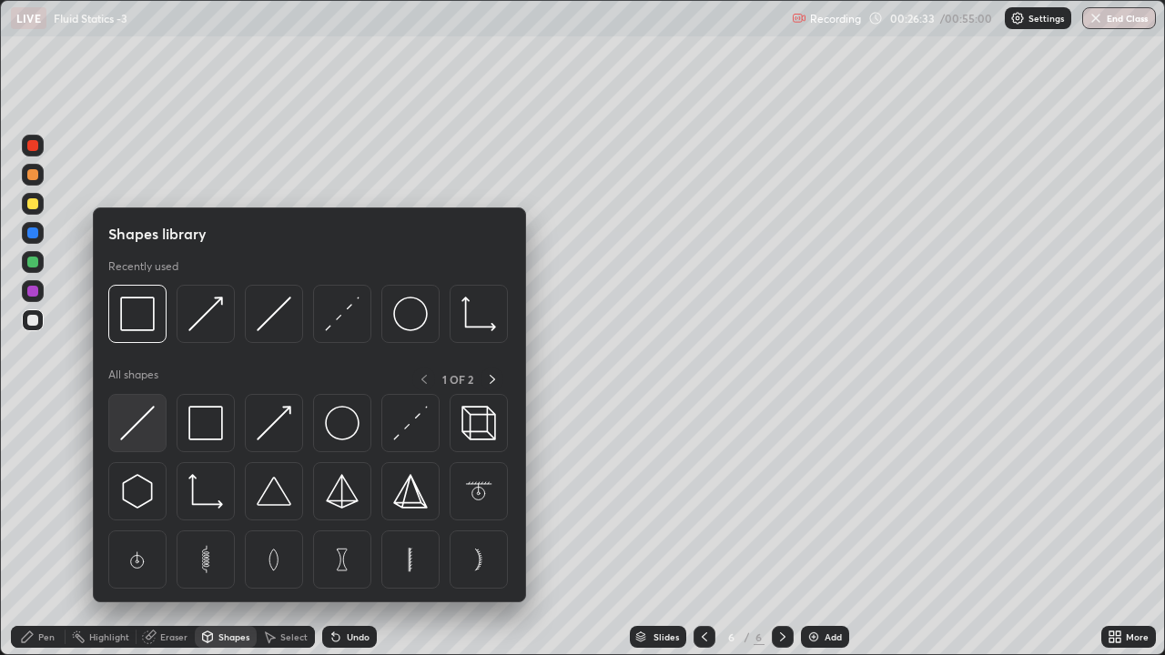
click at [142, 417] on img at bounding box center [137, 423] width 35 height 35
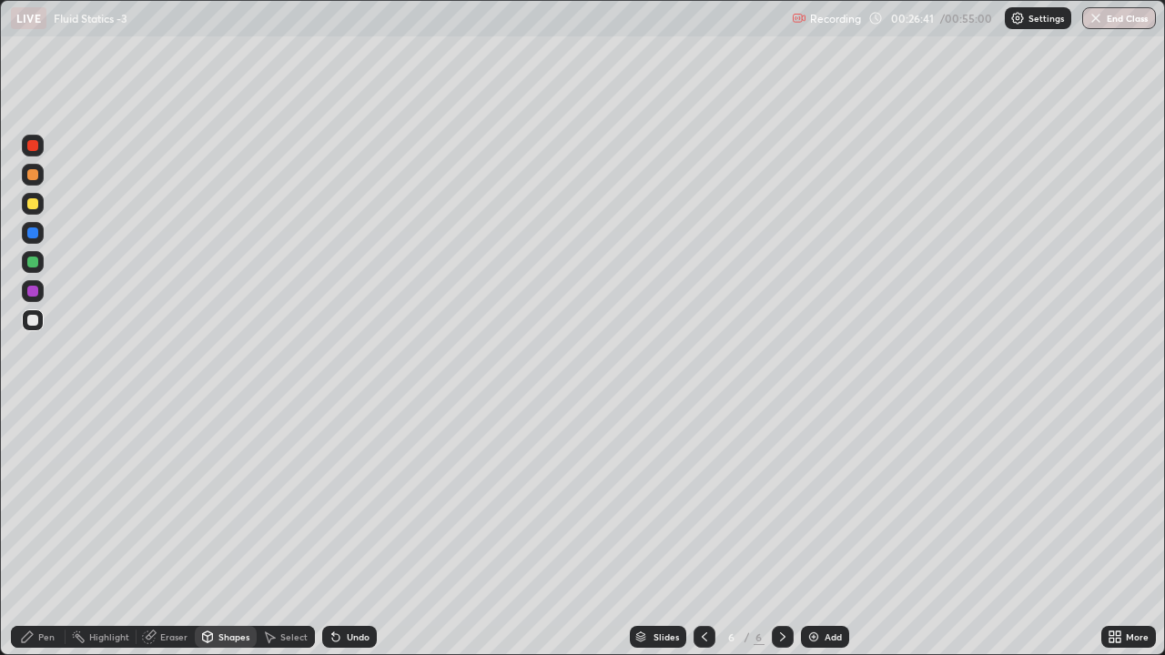
click at [217, 506] on div "Shapes" at bounding box center [226, 637] width 62 height 22
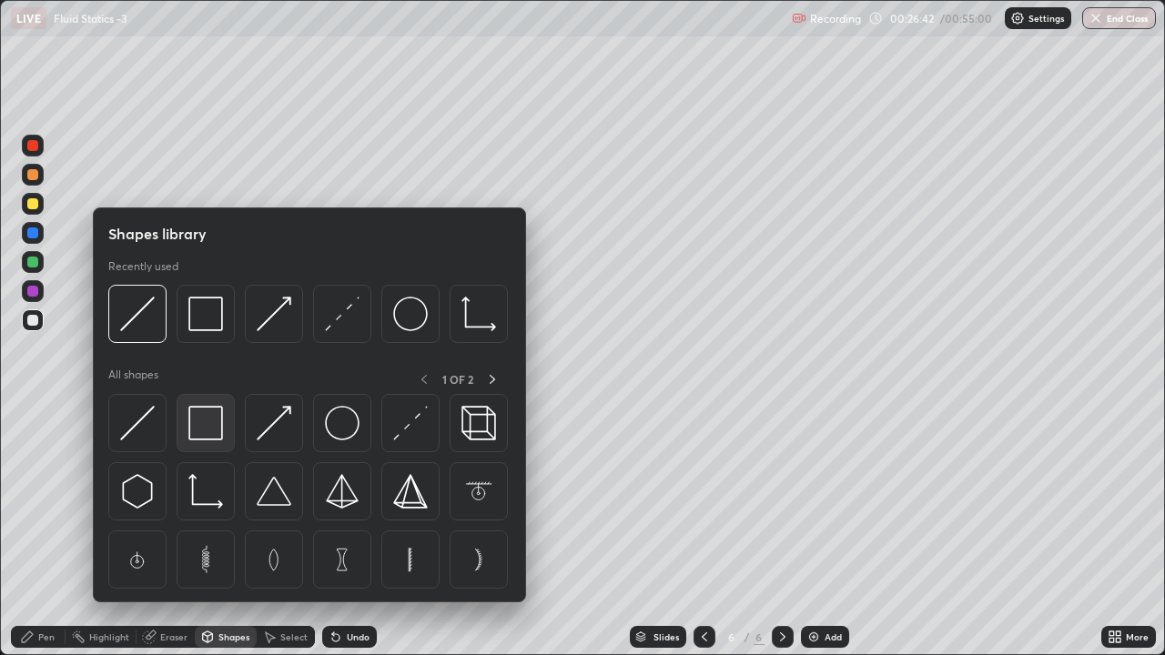
click at [197, 419] on img at bounding box center [205, 423] width 35 height 35
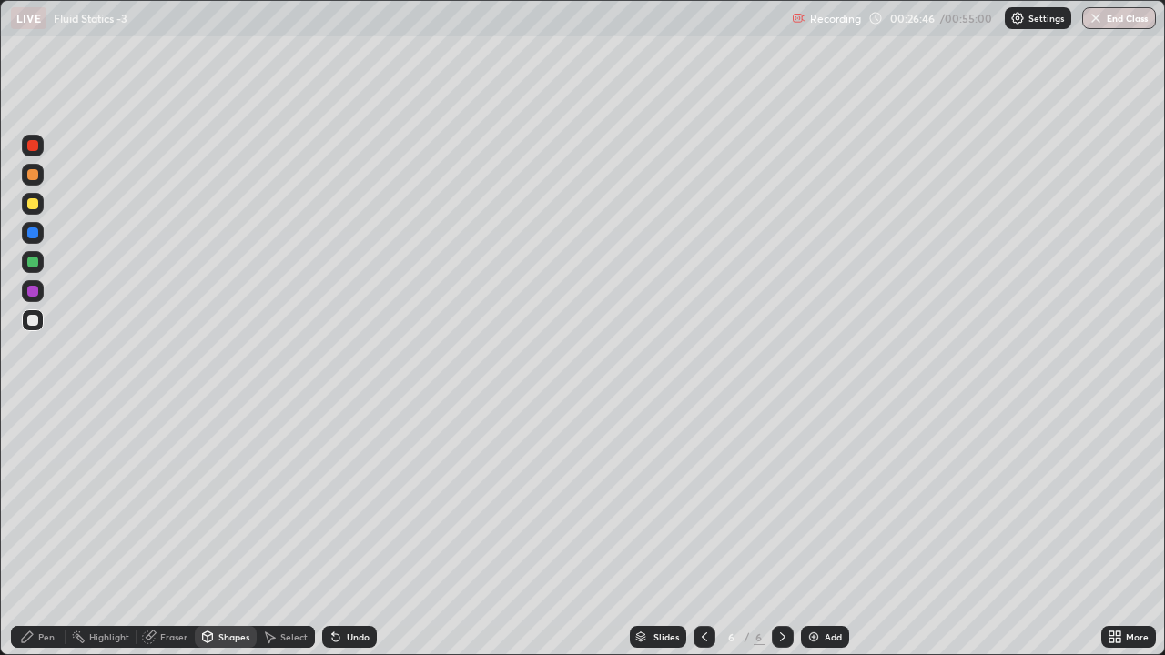
click at [237, 506] on div "Shapes" at bounding box center [233, 637] width 31 height 9
click at [157, 506] on div "Eraser" at bounding box center [166, 637] width 58 height 22
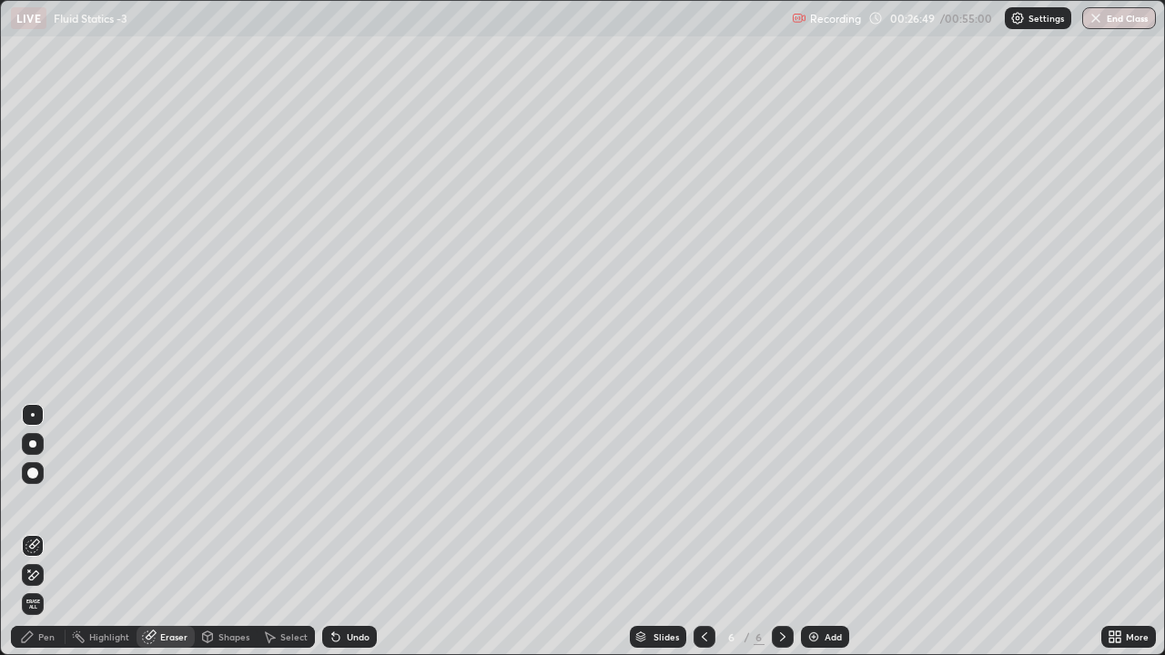
click at [206, 506] on icon at bounding box center [208, 635] width 10 height 3
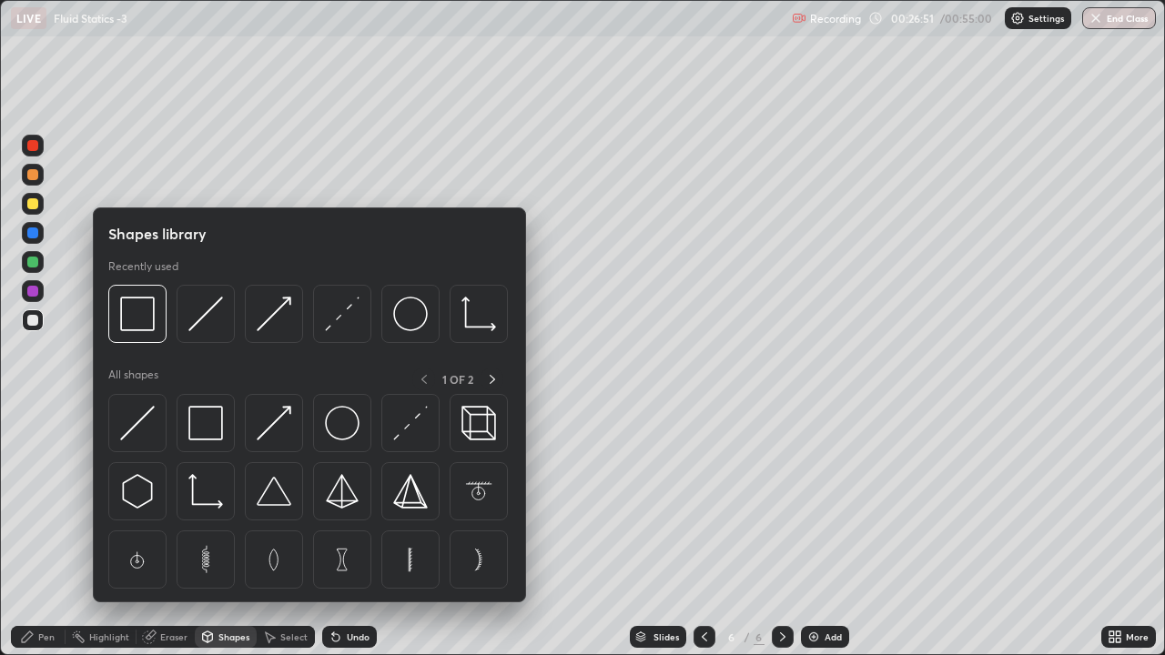
click at [145, 506] on icon at bounding box center [149, 637] width 15 height 15
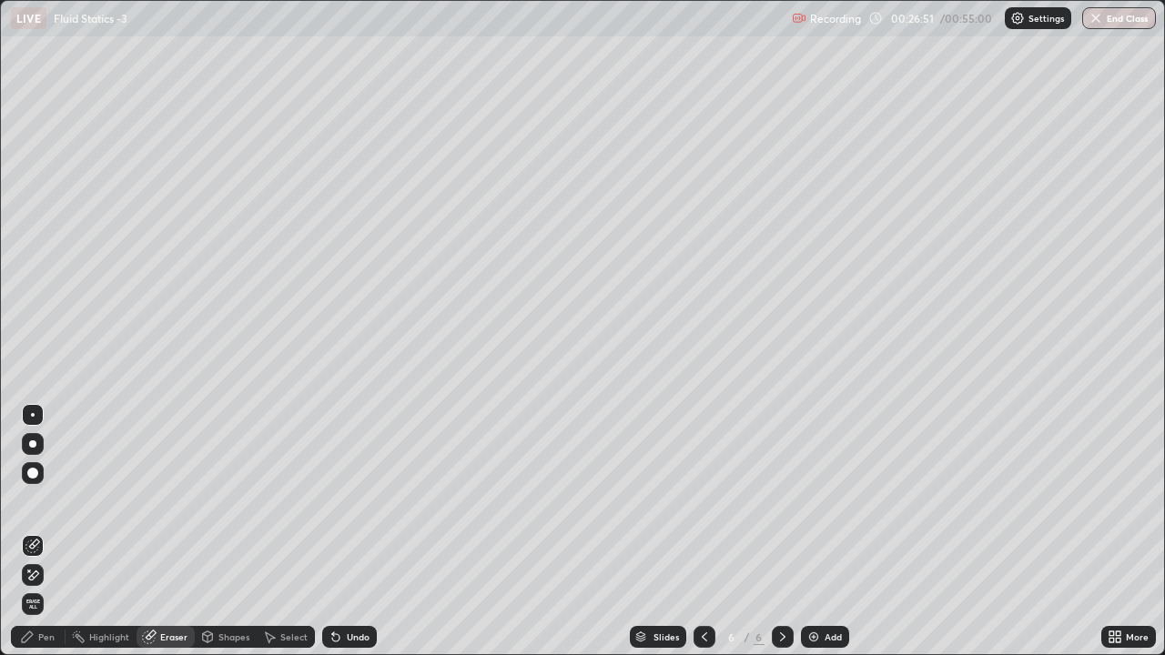
click at [35, 506] on icon at bounding box center [32, 575] width 15 height 15
click at [216, 506] on div "Shapes" at bounding box center [226, 637] width 62 height 22
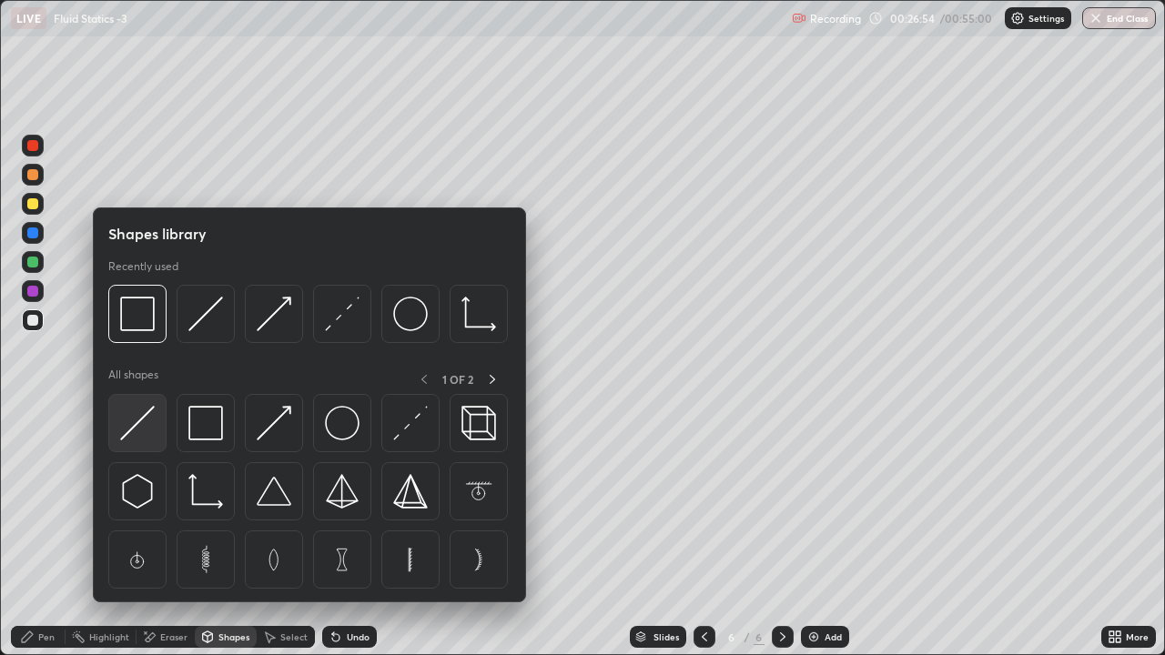
click at [139, 433] on img at bounding box center [137, 423] width 35 height 35
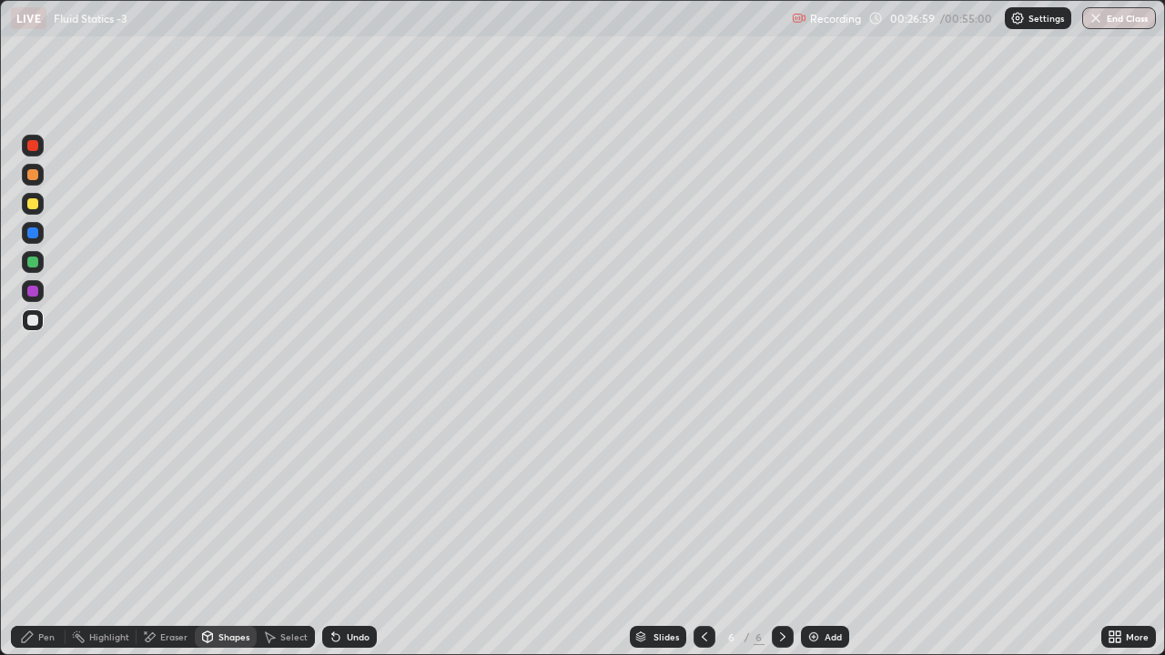
click at [47, 506] on div "Pen" at bounding box center [46, 637] width 16 height 9
click at [27, 200] on div at bounding box center [33, 204] width 22 height 22
click at [355, 506] on div "Undo" at bounding box center [349, 637] width 55 height 22
click at [352, 506] on div "Undo" at bounding box center [349, 637] width 55 height 22
click at [357, 506] on div "Undo" at bounding box center [349, 637] width 55 height 22
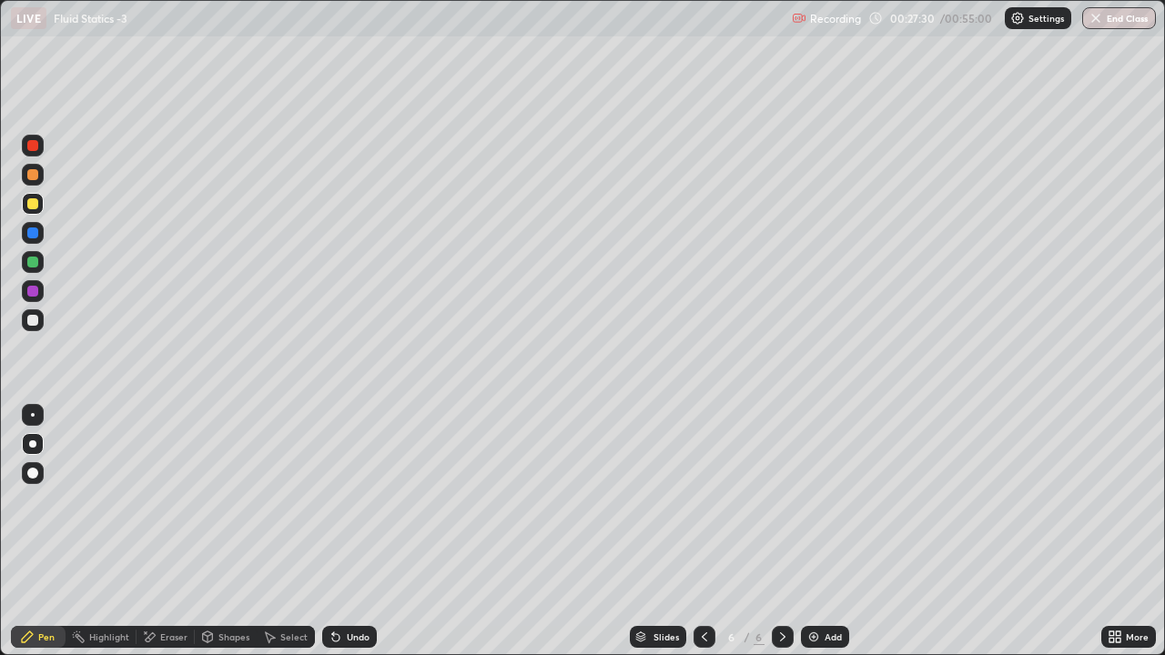
click at [359, 506] on div "Undo" at bounding box center [358, 637] width 23 height 9
click at [372, 506] on div "Undo" at bounding box center [349, 637] width 55 height 22
click at [361, 506] on div "Undo" at bounding box center [358, 637] width 23 height 9
click at [30, 167] on div at bounding box center [33, 175] width 22 height 22
click at [162, 506] on div "Eraser" at bounding box center [173, 637] width 27 height 9
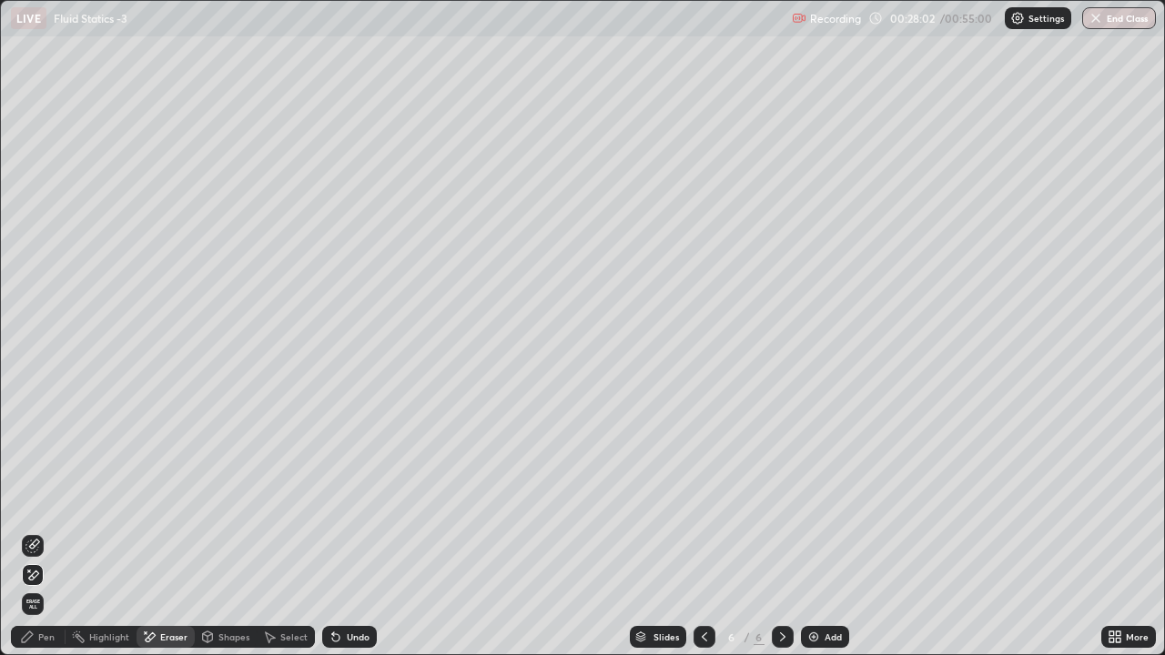
click at [168, 506] on div "Eraser" at bounding box center [173, 637] width 27 height 9
click at [33, 506] on icon at bounding box center [34, 544] width 10 height 9
click at [42, 506] on div "Pen" at bounding box center [38, 637] width 55 height 22
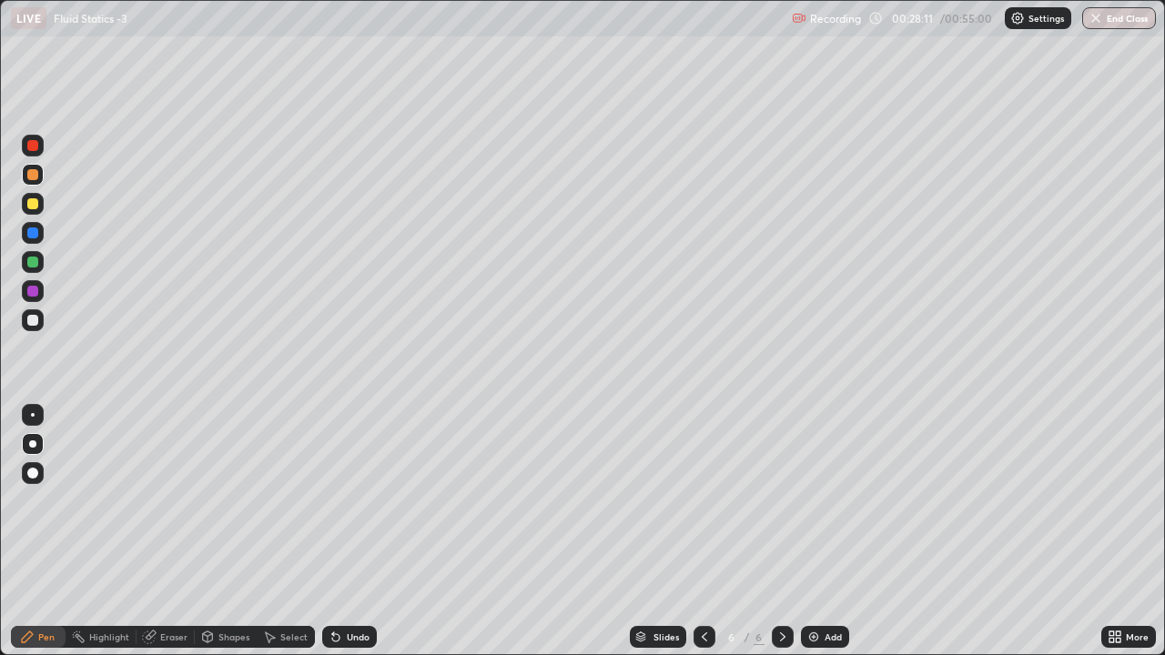
click at [346, 506] on div "Undo" at bounding box center [349, 637] width 55 height 22
click at [347, 506] on div "Undo" at bounding box center [358, 637] width 23 height 9
click at [30, 208] on div at bounding box center [32, 203] width 11 height 11
click at [33, 178] on div at bounding box center [32, 174] width 11 height 11
click at [28, 506] on div "Pen" at bounding box center [38, 637] width 55 height 22
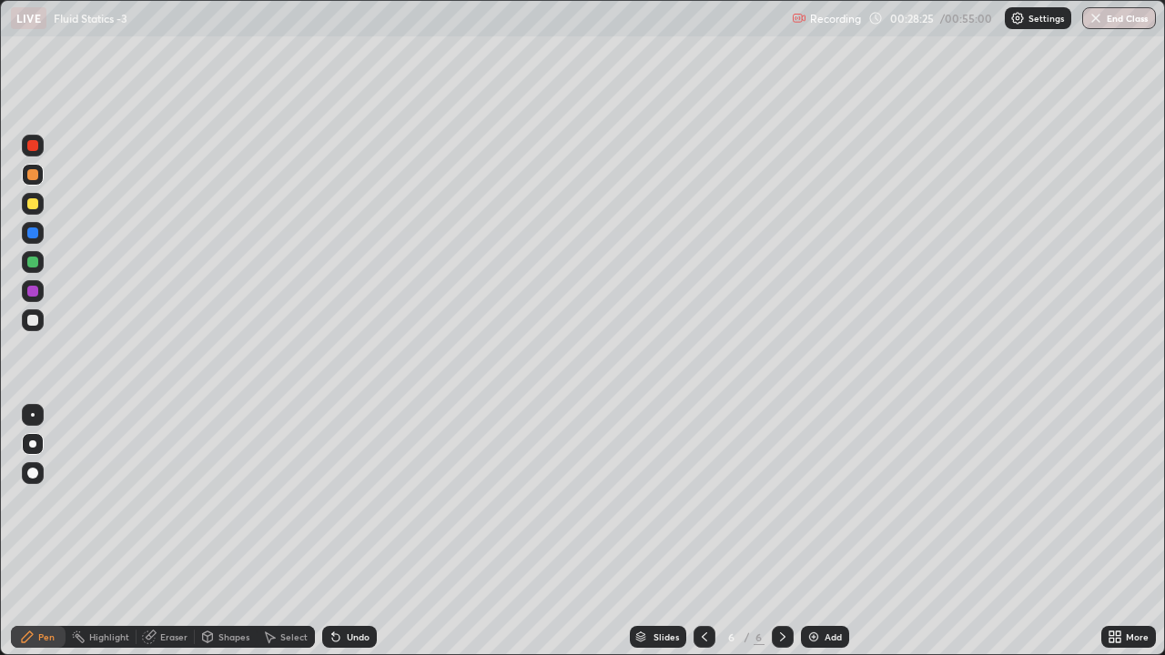
click at [33, 201] on div at bounding box center [32, 203] width 11 height 11
click at [29, 506] on icon at bounding box center [27, 637] width 11 height 11
click at [25, 467] on div at bounding box center [33, 473] width 22 height 22
click at [366, 506] on div "Undo" at bounding box center [358, 637] width 23 height 9
click at [367, 506] on div "Undo" at bounding box center [349, 637] width 55 height 22
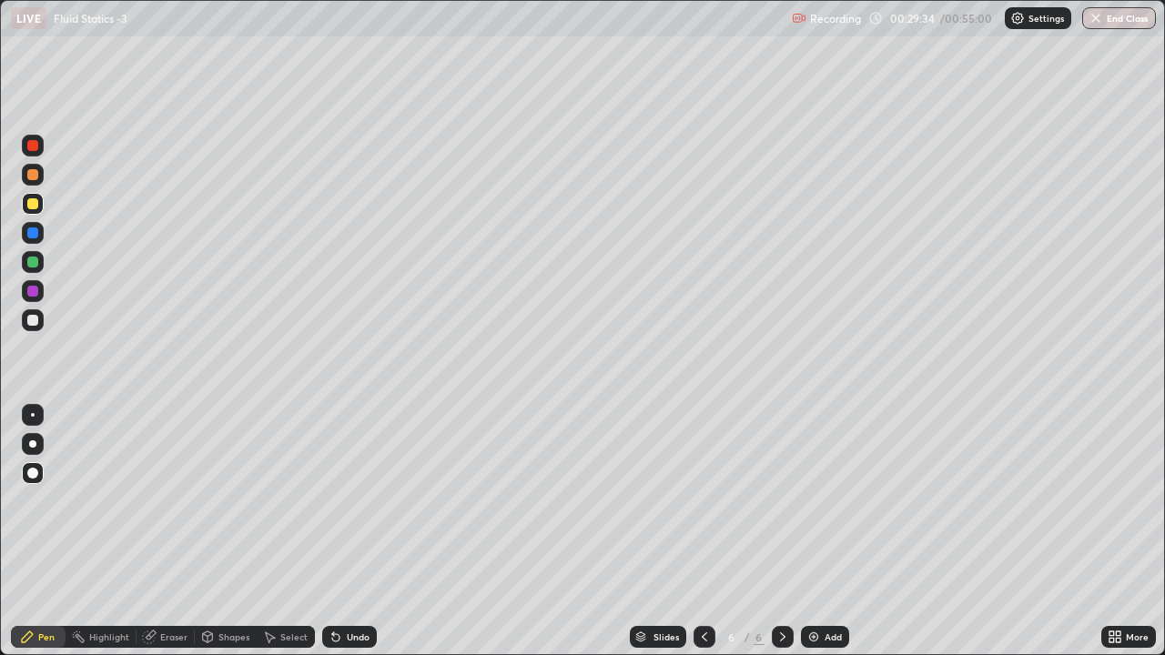
click at [32, 321] on div at bounding box center [32, 320] width 11 height 11
click at [28, 179] on div at bounding box center [33, 175] width 22 height 22
click at [41, 322] on div at bounding box center [33, 320] width 22 height 22
click at [33, 444] on div at bounding box center [32, 443] width 7 height 7
click at [822, 506] on div "Add" at bounding box center [825, 637] width 48 height 22
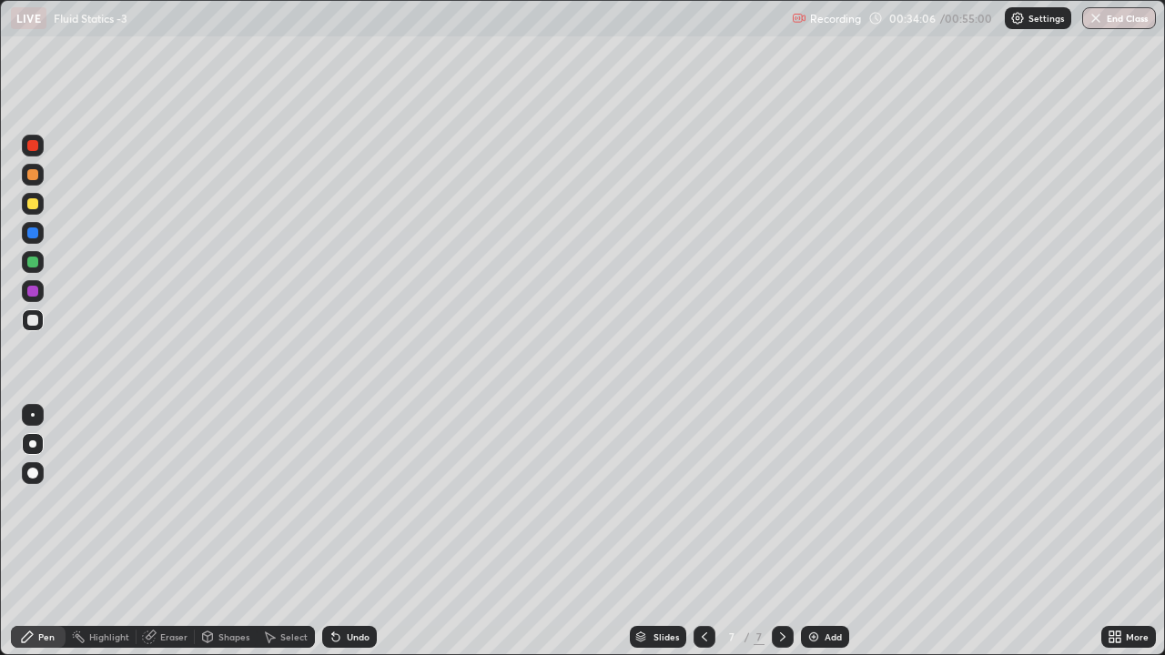
click at [34, 202] on div at bounding box center [32, 203] width 11 height 11
click at [31, 231] on div at bounding box center [32, 233] width 11 height 11
click at [34, 266] on div at bounding box center [32, 262] width 11 height 11
click at [35, 199] on div at bounding box center [32, 203] width 11 height 11
click at [35, 238] on div at bounding box center [32, 233] width 11 height 11
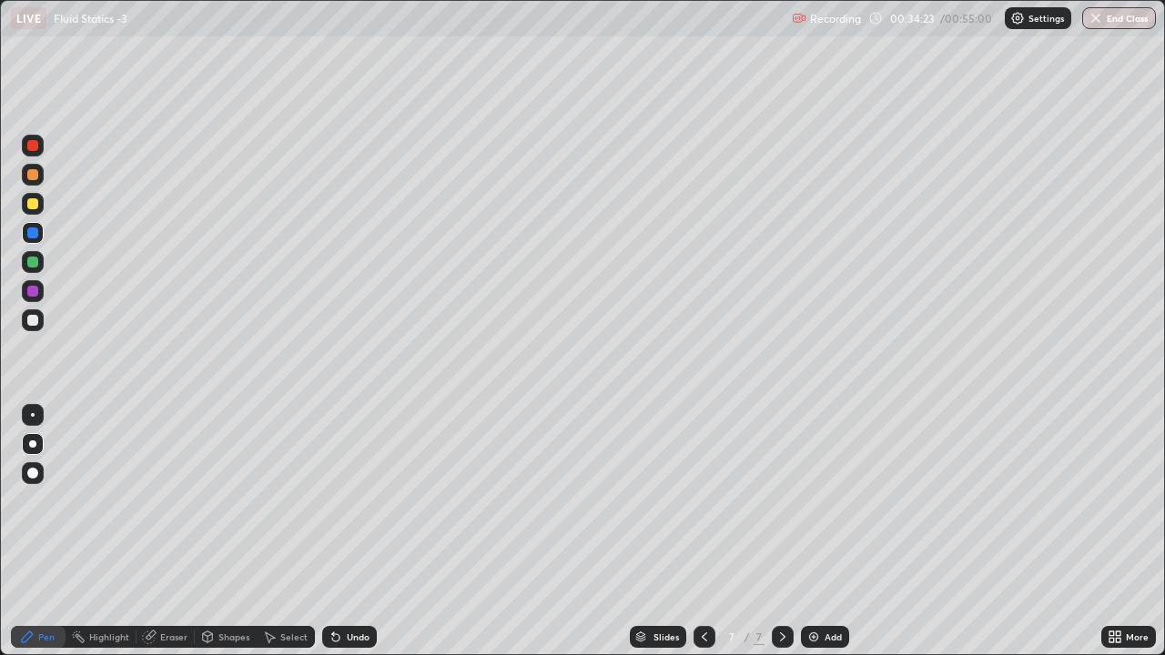
click at [37, 175] on div at bounding box center [32, 174] width 11 height 11
click at [38, 506] on div "Pen" at bounding box center [38, 637] width 55 height 22
click at [360, 506] on div "Undo" at bounding box center [358, 637] width 23 height 9
click at [356, 506] on div "Undo" at bounding box center [358, 637] width 23 height 9
click at [27, 199] on div at bounding box center [32, 203] width 11 height 11
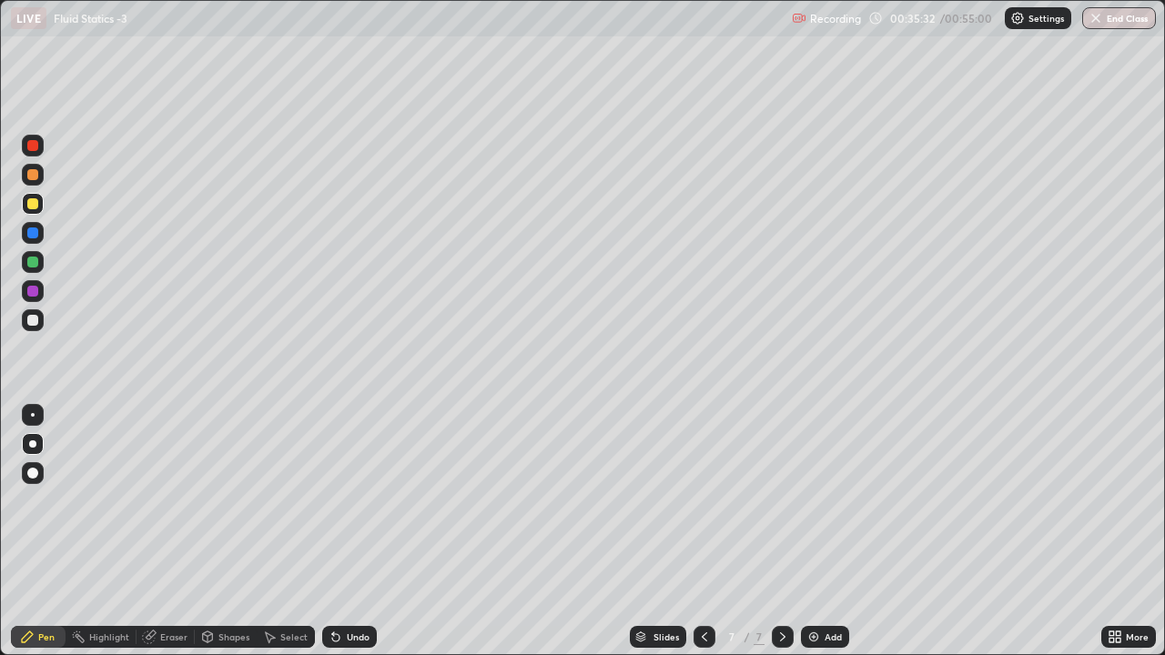
click at [39, 506] on div "Pen" at bounding box center [46, 637] width 16 height 9
click at [355, 506] on div "Undo" at bounding box center [358, 637] width 23 height 9
click at [359, 506] on div "Undo" at bounding box center [358, 637] width 23 height 9
click at [362, 506] on div "Undo" at bounding box center [349, 637] width 55 height 22
click at [358, 506] on div "Undo" at bounding box center [358, 637] width 23 height 9
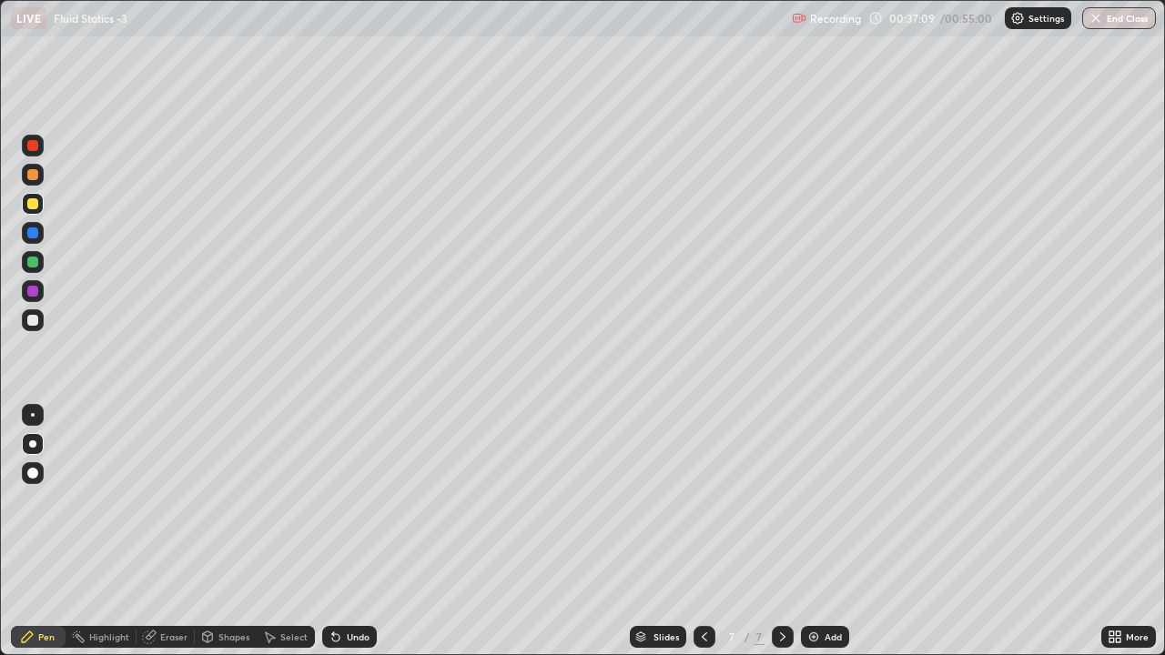
click at [827, 506] on div "Add" at bounding box center [825, 637] width 48 height 22
click at [225, 506] on div "Shapes" at bounding box center [233, 637] width 31 height 9
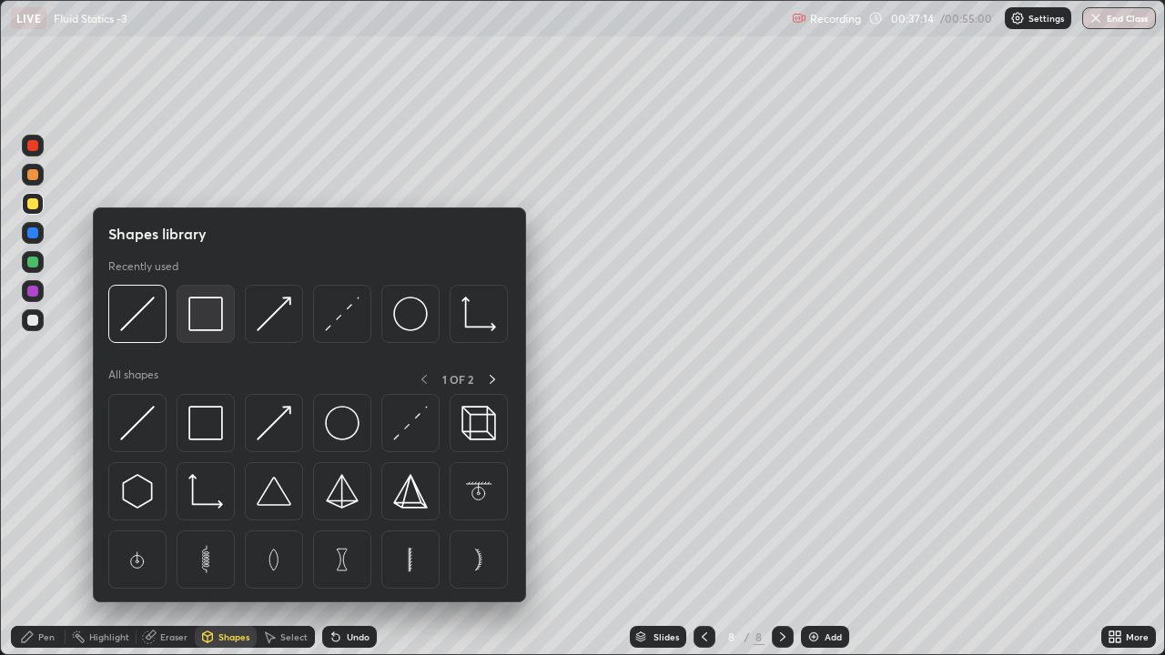
click at [194, 313] on img at bounding box center [205, 314] width 35 height 35
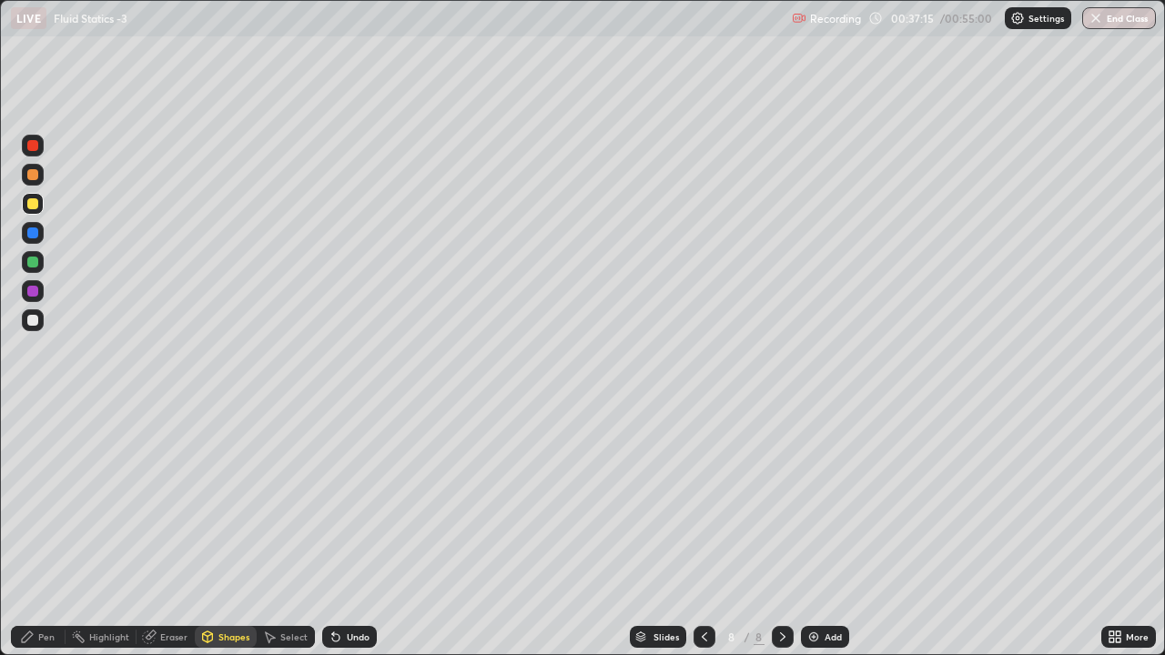
click at [229, 506] on div "Shapes" at bounding box center [233, 637] width 31 height 9
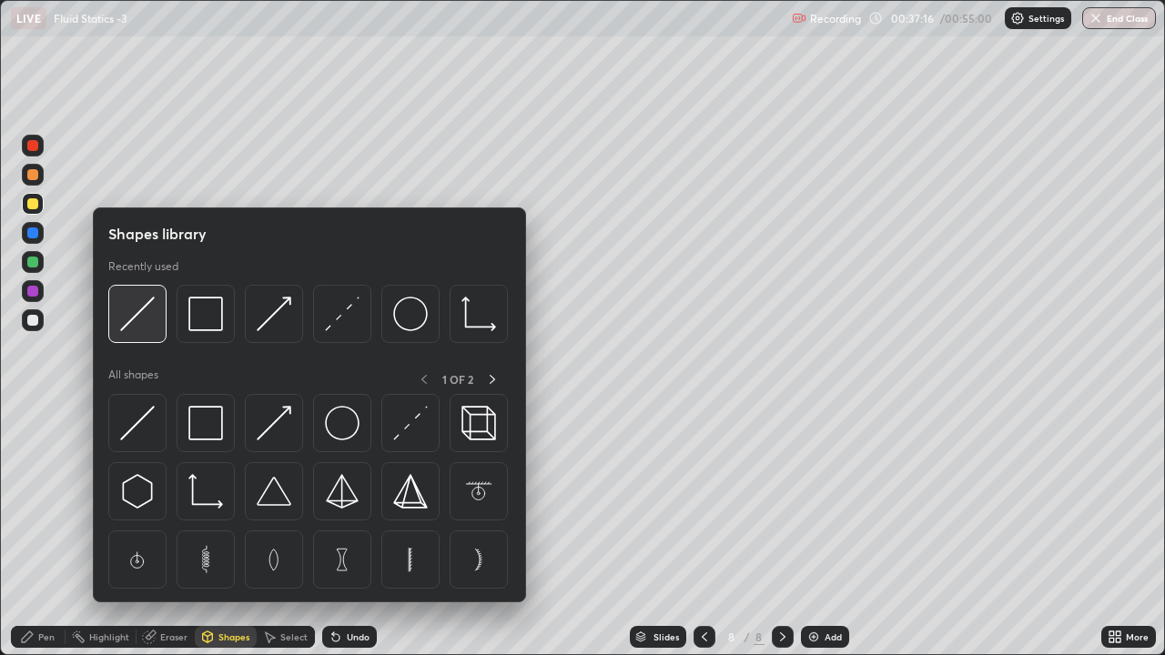
click at [146, 317] on img at bounding box center [137, 314] width 35 height 35
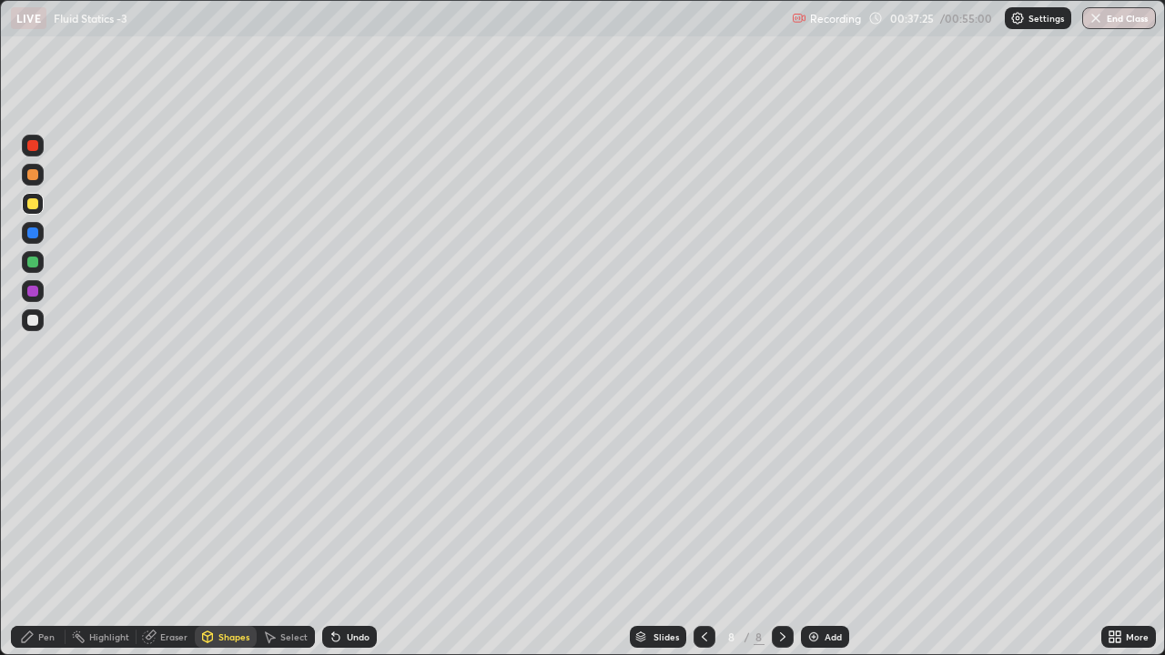
click at [44, 506] on div "Pen" at bounding box center [46, 637] width 16 height 9
click at [32, 232] on div at bounding box center [32, 233] width 11 height 11
click at [349, 506] on div "Undo" at bounding box center [358, 637] width 23 height 9
click at [347, 506] on div "Undo" at bounding box center [358, 637] width 23 height 9
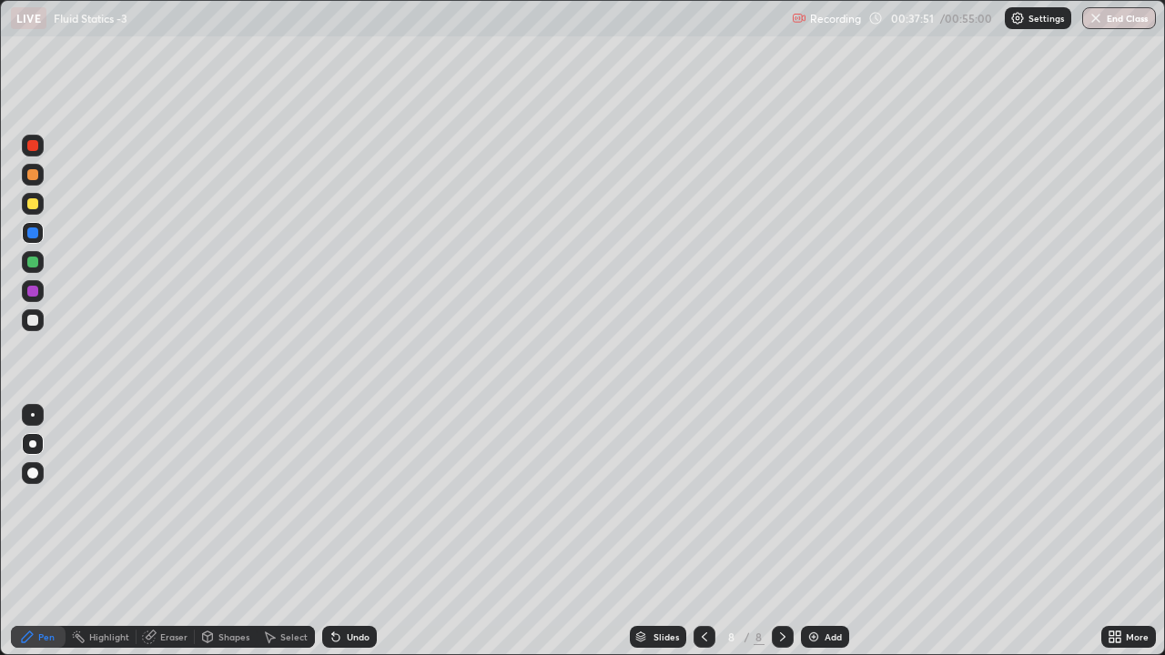
click at [347, 506] on div "Undo" at bounding box center [358, 637] width 23 height 9
click at [170, 506] on div "Eraser" at bounding box center [173, 637] width 27 height 9
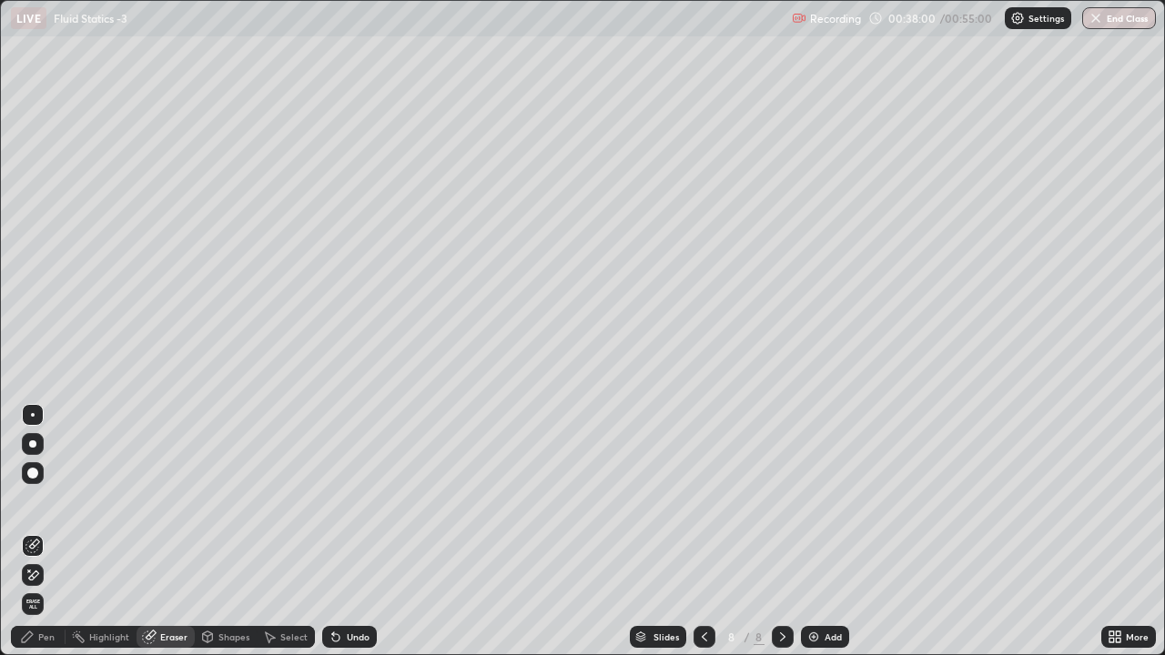
click at [46, 506] on div "Pen" at bounding box center [38, 637] width 55 height 22
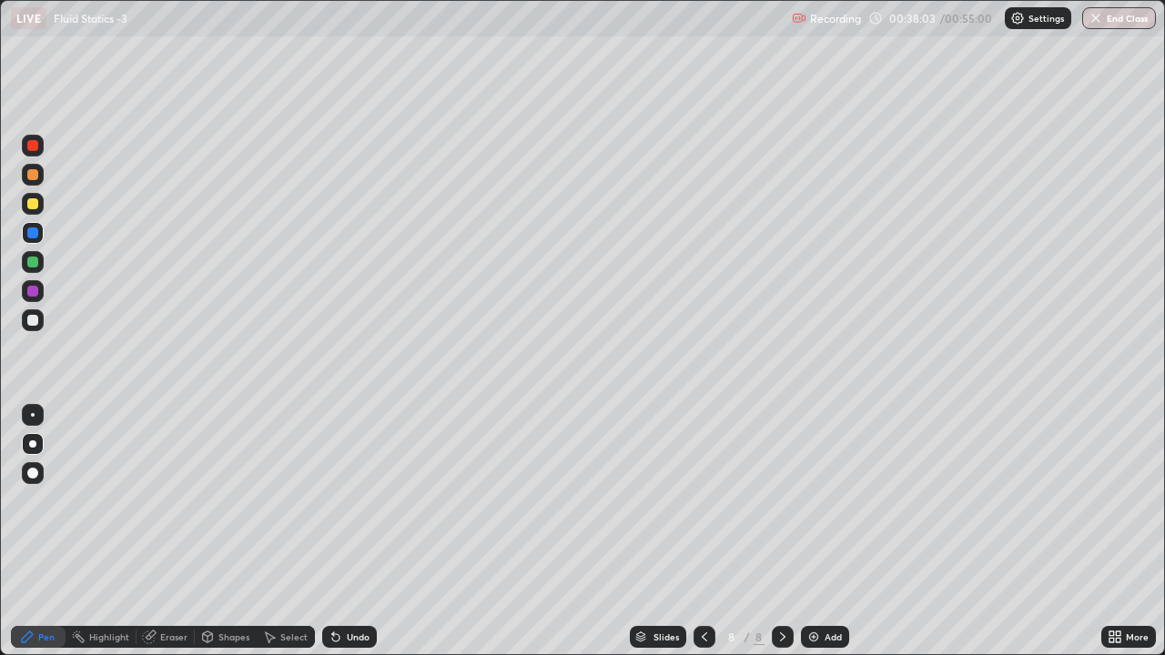
click at [49, 506] on div "Pen" at bounding box center [46, 637] width 16 height 9
click at [33, 205] on div at bounding box center [32, 203] width 11 height 11
click at [35, 177] on div at bounding box center [32, 174] width 11 height 11
click at [171, 506] on div "Eraser" at bounding box center [173, 637] width 27 height 9
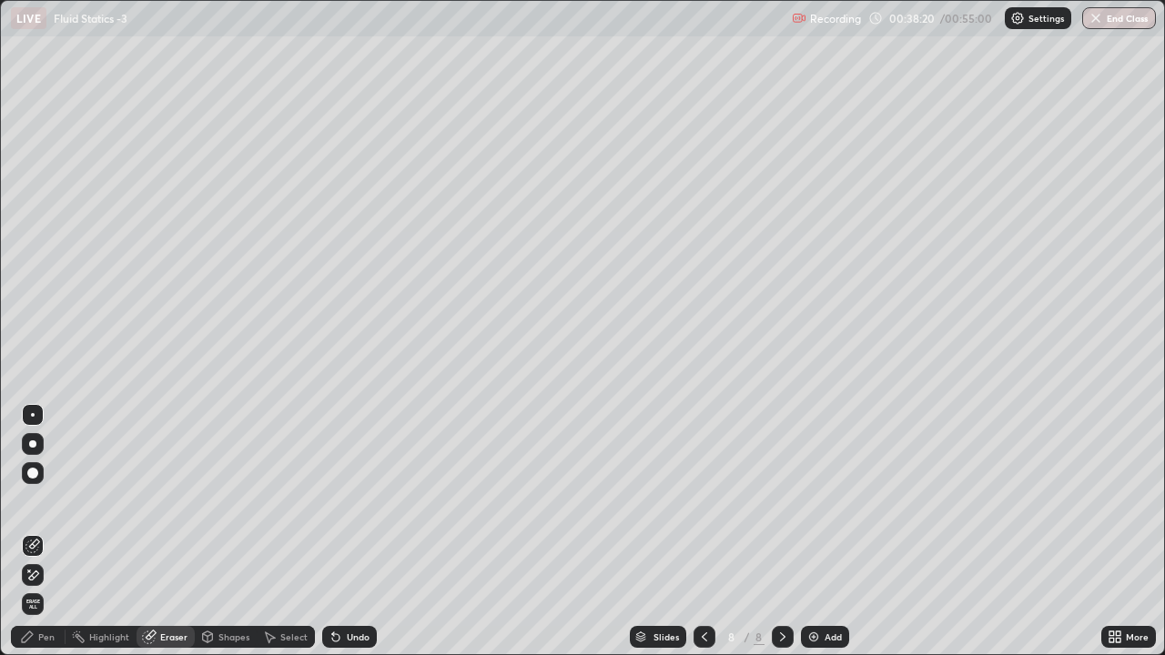
click at [34, 506] on icon at bounding box center [27, 637] width 15 height 15
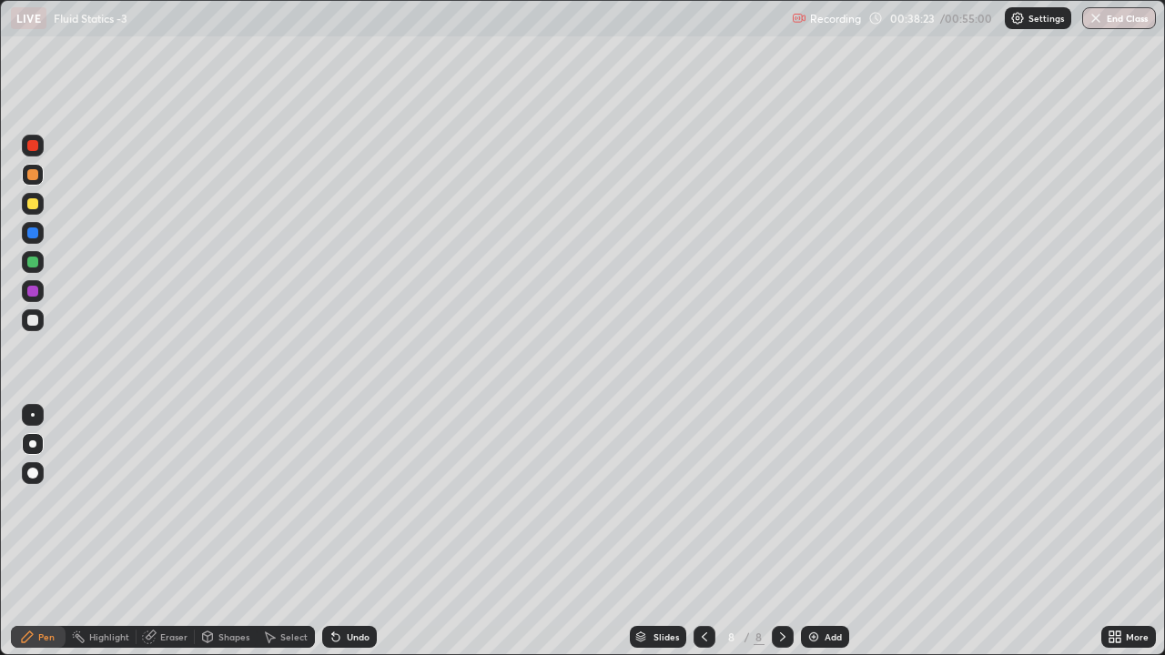
click at [35, 319] on div at bounding box center [32, 320] width 11 height 11
click at [34, 233] on div at bounding box center [32, 233] width 11 height 11
click at [33, 317] on div at bounding box center [32, 320] width 11 height 11
click at [703, 506] on icon at bounding box center [704, 637] width 15 height 15
click at [781, 506] on icon at bounding box center [782, 637] width 15 height 15
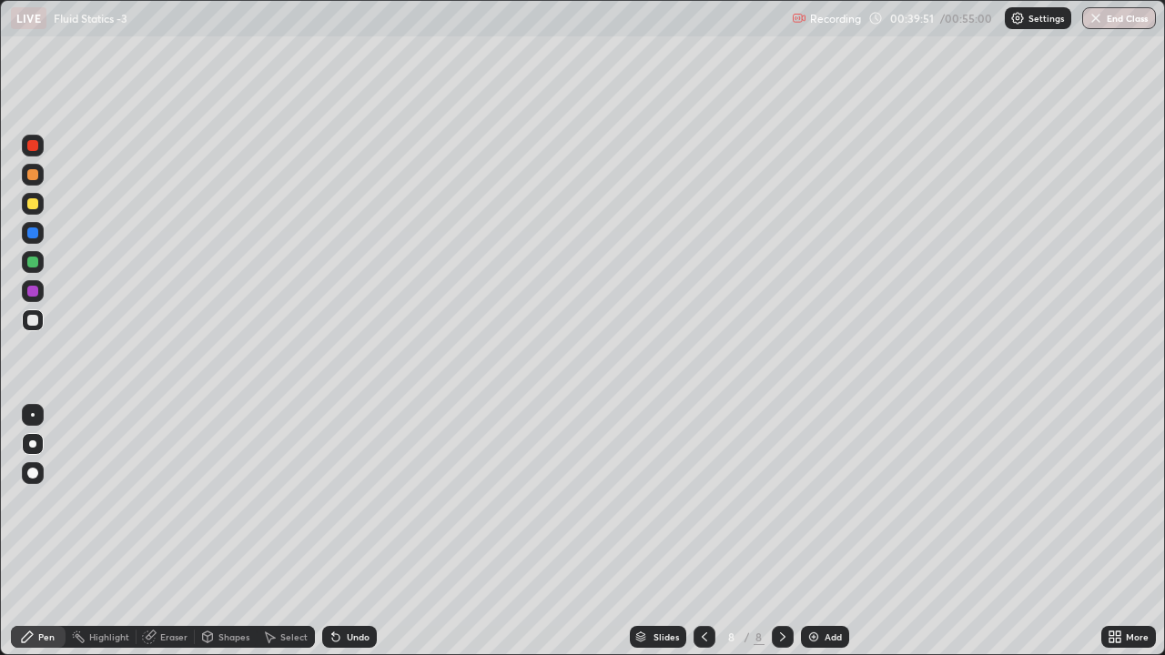
click at [342, 506] on div "Undo" at bounding box center [349, 637] width 55 height 22
click at [345, 506] on div "Undo" at bounding box center [349, 637] width 55 height 22
click at [336, 506] on icon at bounding box center [335, 637] width 7 height 7
click at [165, 506] on div "Eraser" at bounding box center [173, 637] width 27 height 9
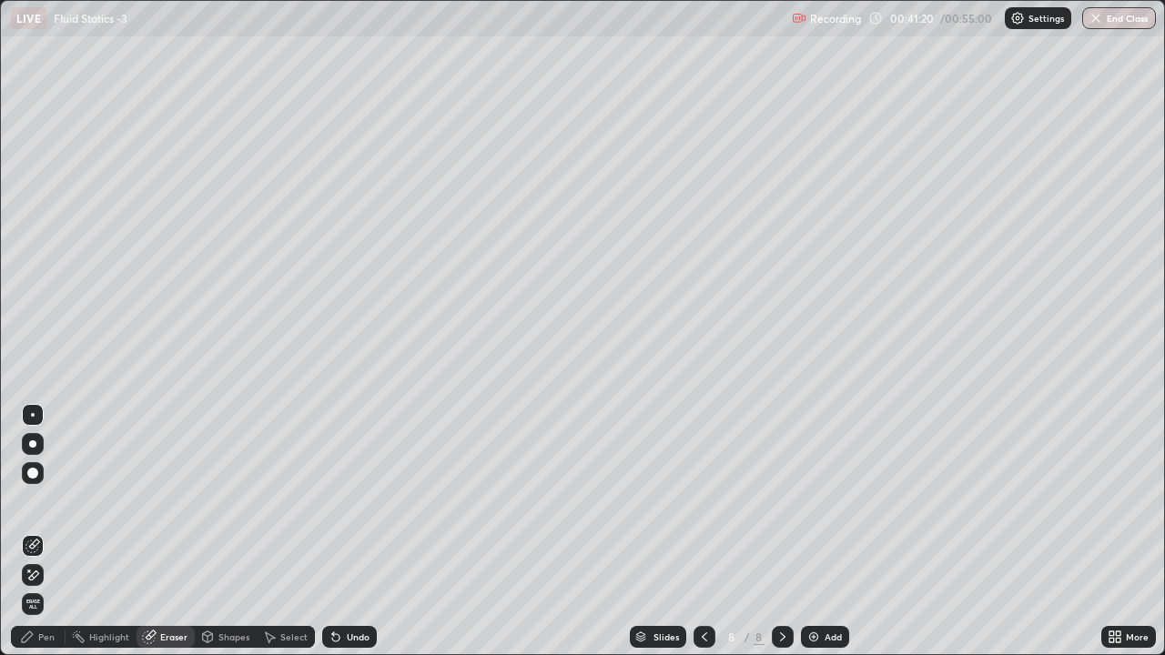
click at [29, 506] on icon at bounding box center [29, 571] width 2 height 2
click at [46, 506] on div "Pen" at bounding box center [46, 637] width 16 height 9
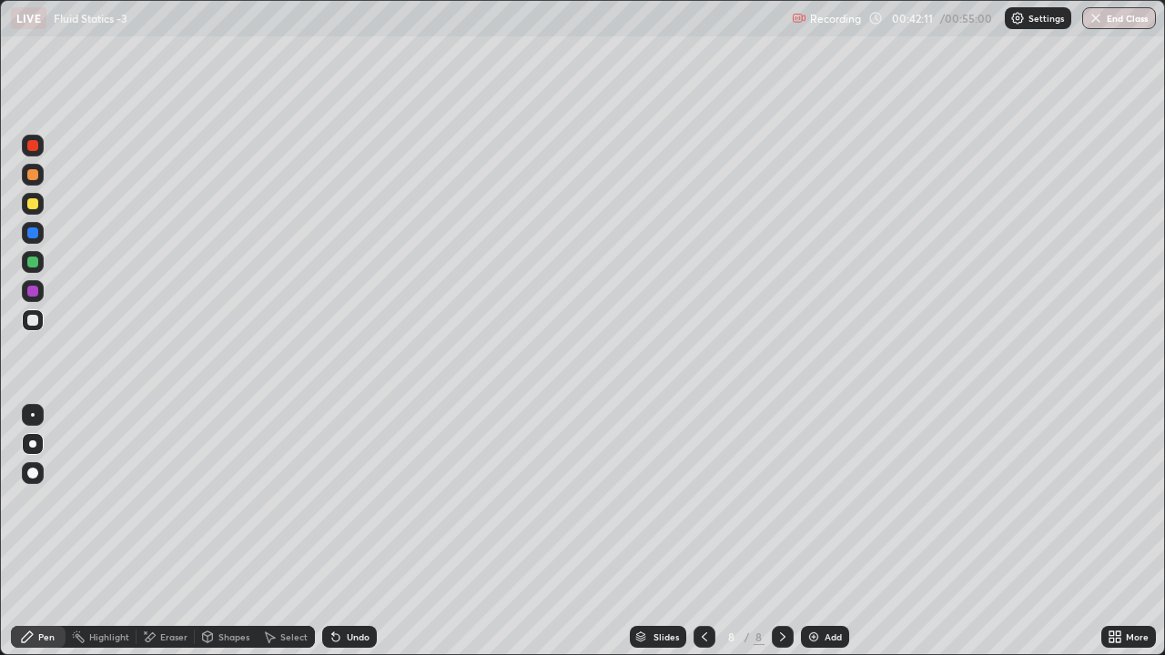
click at [694, 506] on div at bounding box center [705, 637] width 22 height 22
click at [781, 506] on icon at bounding box center [782, 637] width 15 height 15
click at [347, 506] on div "Undo" at bounding box center [358, 637] width 23 height 9
click at [1116, 19] on button "End Class" at bounding box center [1119, 18] width 74 height 22
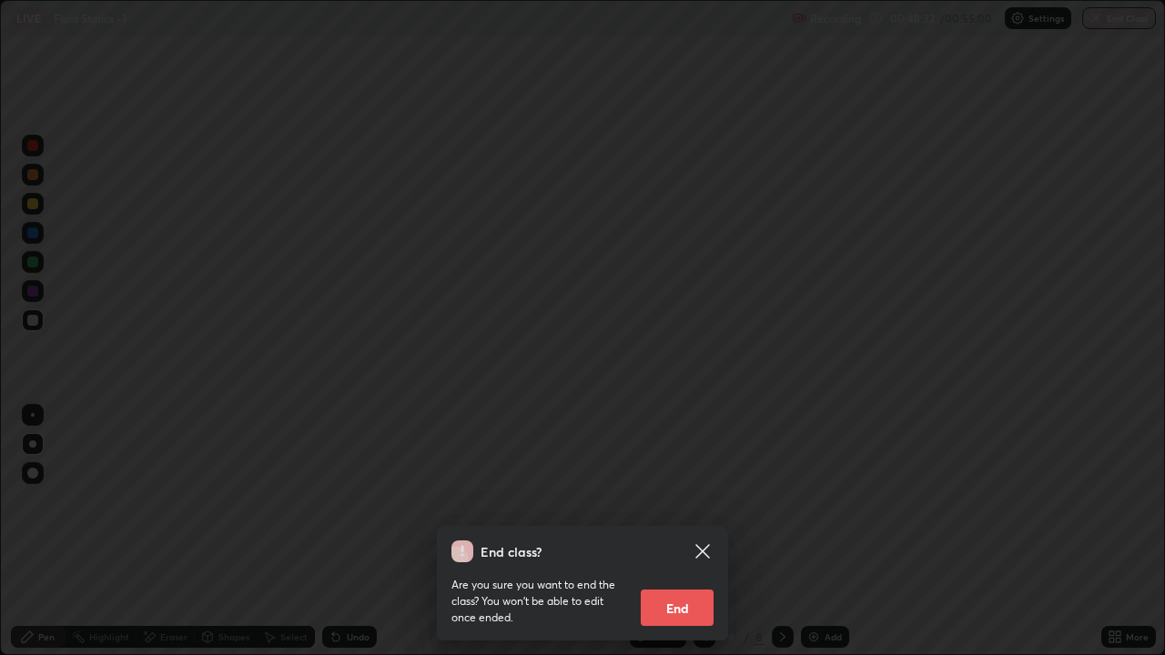
click at [699, 506] on button "End" at bounding box center [677, 608] width 73 height 36
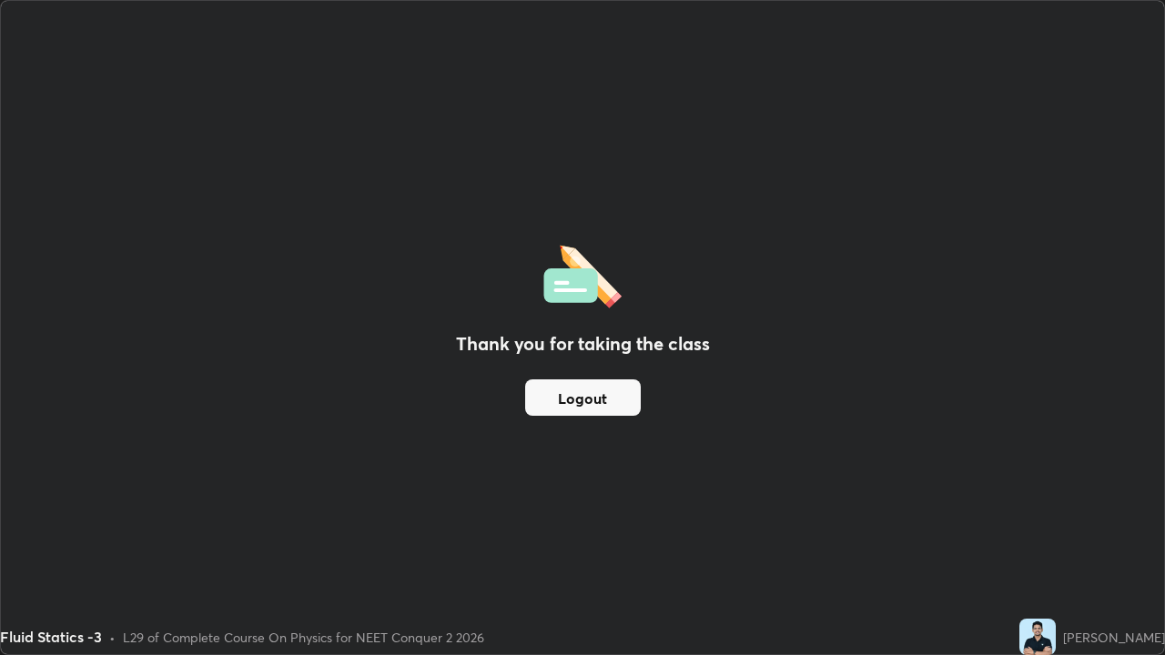
click at [923, 501] on div "Thank you for taking the class Logout" at bounding box center [582, 327] width 1163 height 653
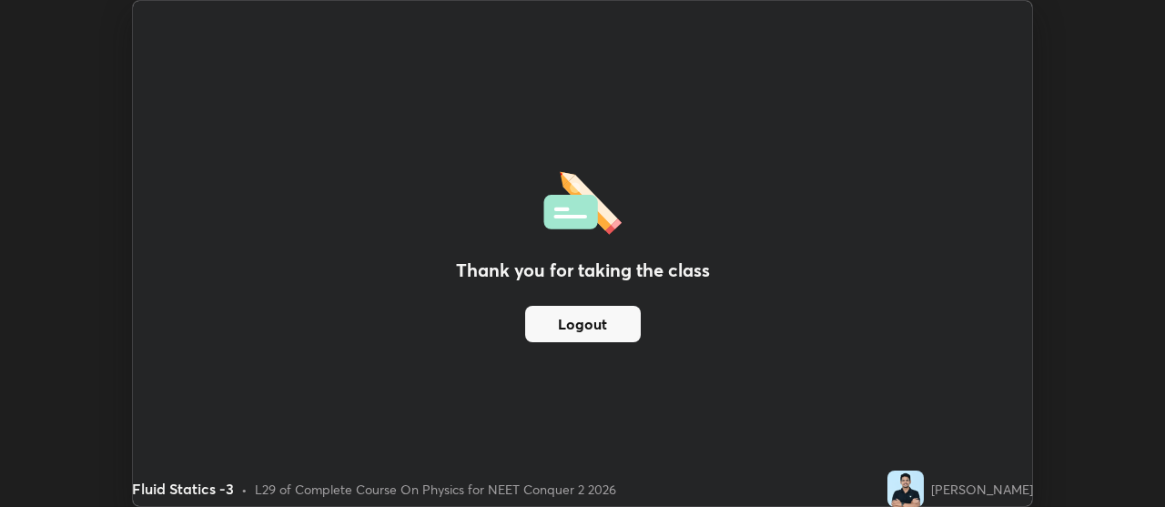
scroll to position [90505, 89847]
